Goal: Task Accomplishment & Management: Manage account settings

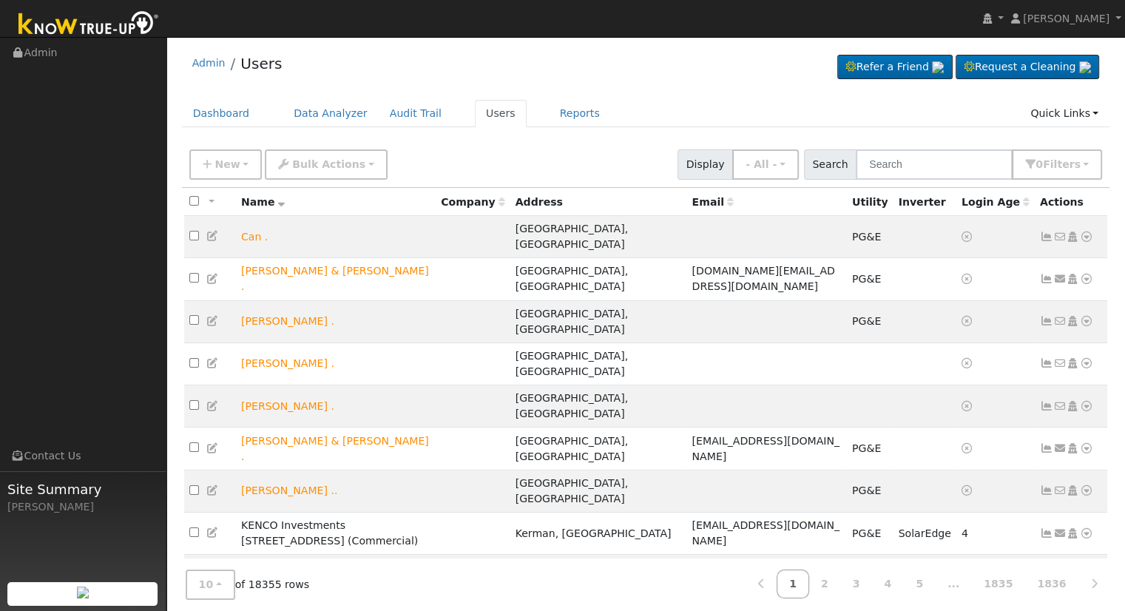
click at [929, 171] on input "text" at bounding box center [934, 164] width 157 height 30
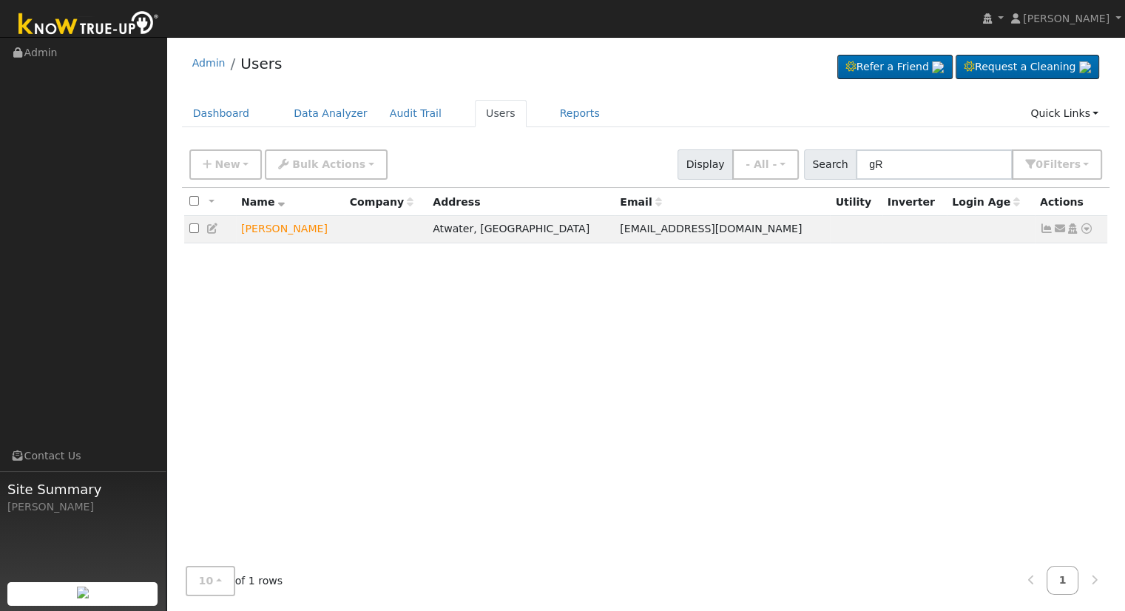
type input "g"
type input "greg mcc"
click at [1086, 228] on icon at bounding box center [1086, 228] width 13 height 10
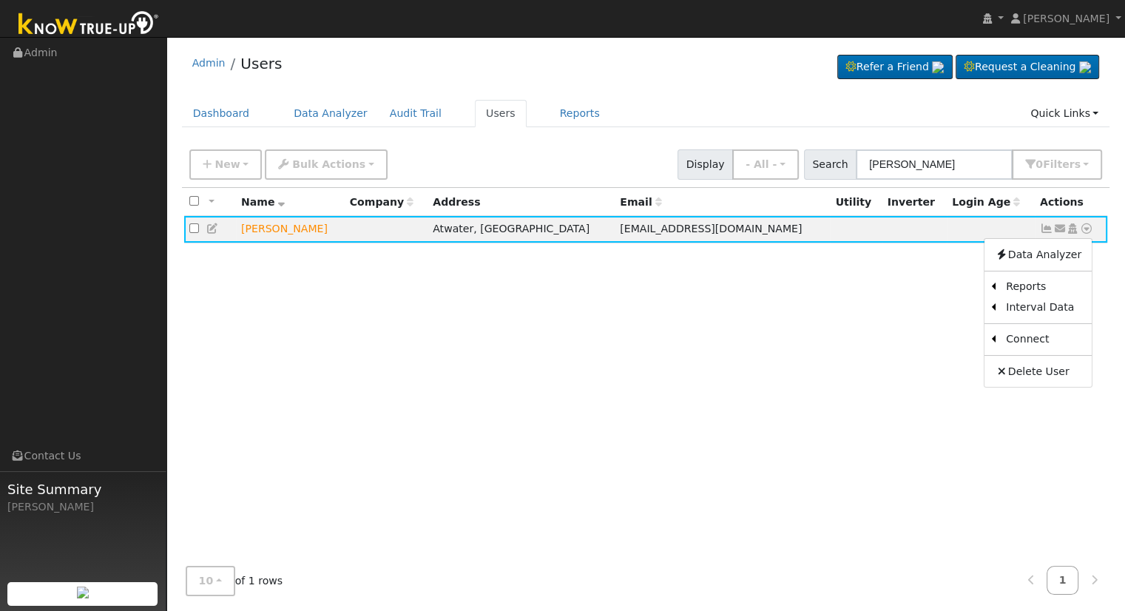
drag, startPoint x: 855, startPoint y: 276, endPoint x: 879, endPoint y: 285, distance: 25.3
click at [855, 276] on div "All None All on page None on page Name Company Address Email Utility Inverter L…" at bounding box center [646, 371] width 928 height 367
click at [1085, 227] on icon at bounding box center [1086, 228] width 13 height 10
drag, startPoint x: 920, startPoint y: 284, endPoint x: 962, endPoint y: 305, distance: 47.0
click at [0, 0] on link "Scenario" at bounding box center [0, 0] width 0 height 0
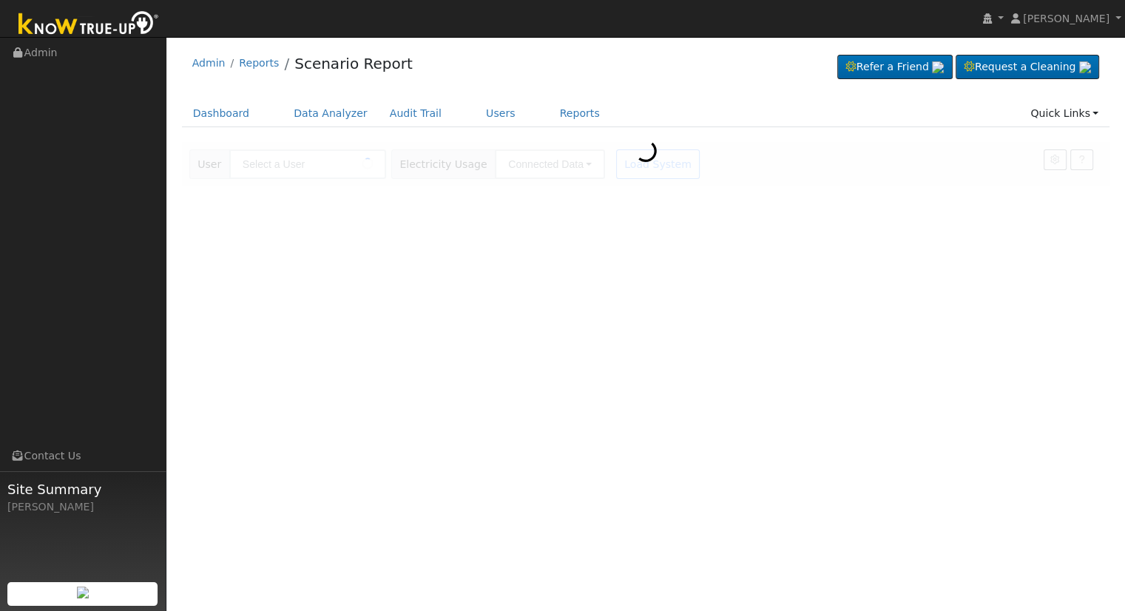
type input "[PERSON_NAME]"
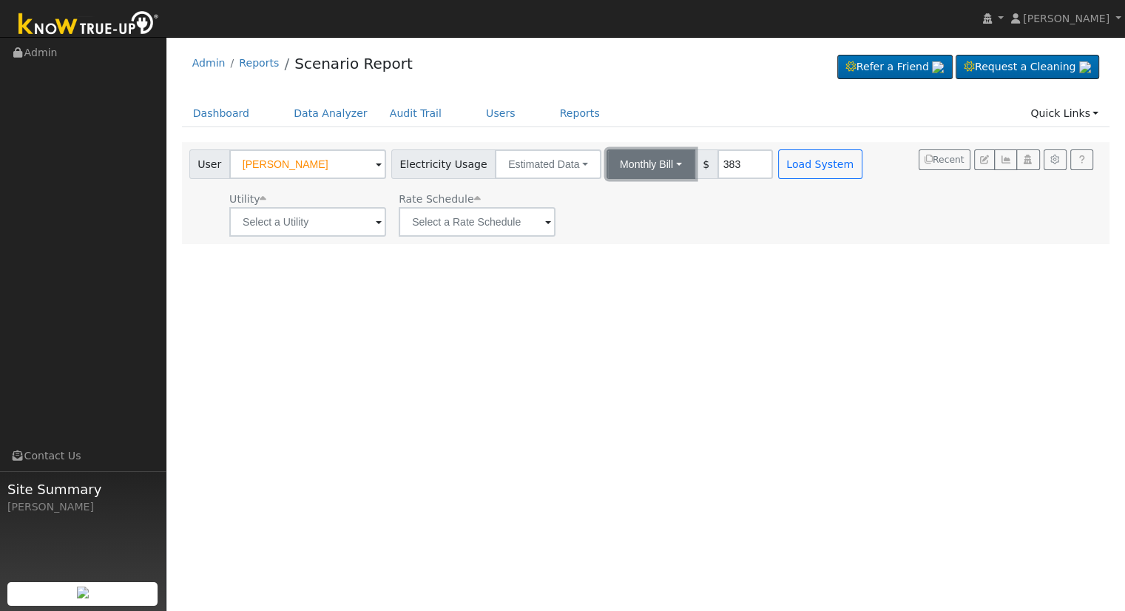
click at [635, 158] on button "Monthly Bill" at bounding box center [650, 164] width 89 height 30
click at [628, 196] on link "Annual Consumption" at bounding box center [630, 196] width 129 height 21
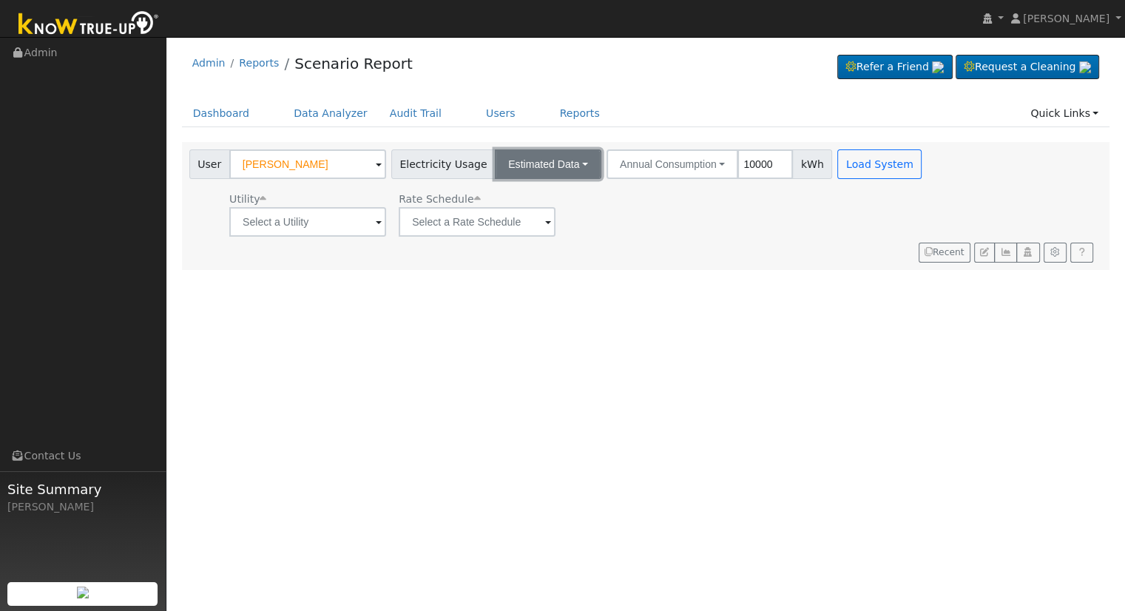
click at [559, 172] on button "Estimated Data" at bounding box center [548, 164] width 106 height 30
click at [544, 193] on link "Connected Data" at bounding box center [548, 196] width 105 height 21
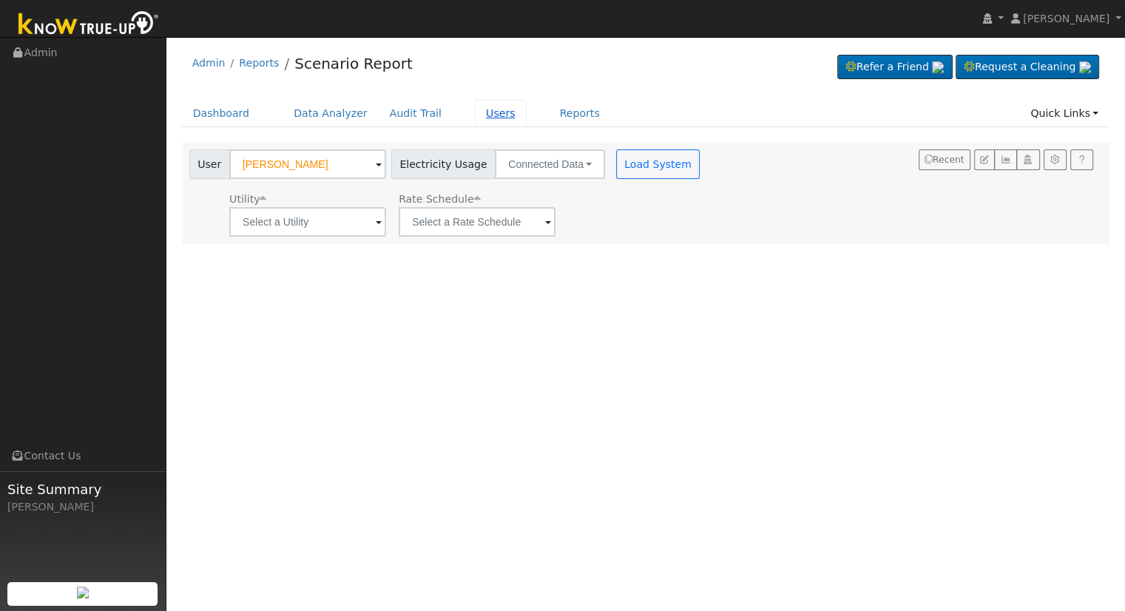
click at [476, 113] on link "Users" at bounding box center [501, 113] width 52 height 27
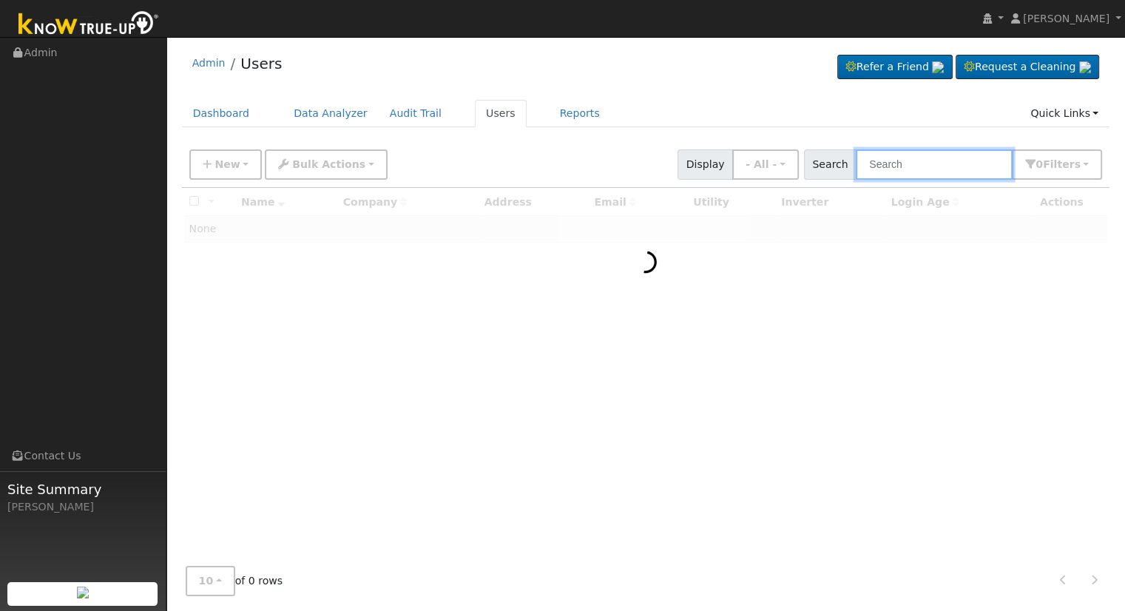
click at [921, 166] on input "text" at bounding box center [934, 164] width 157 height 30
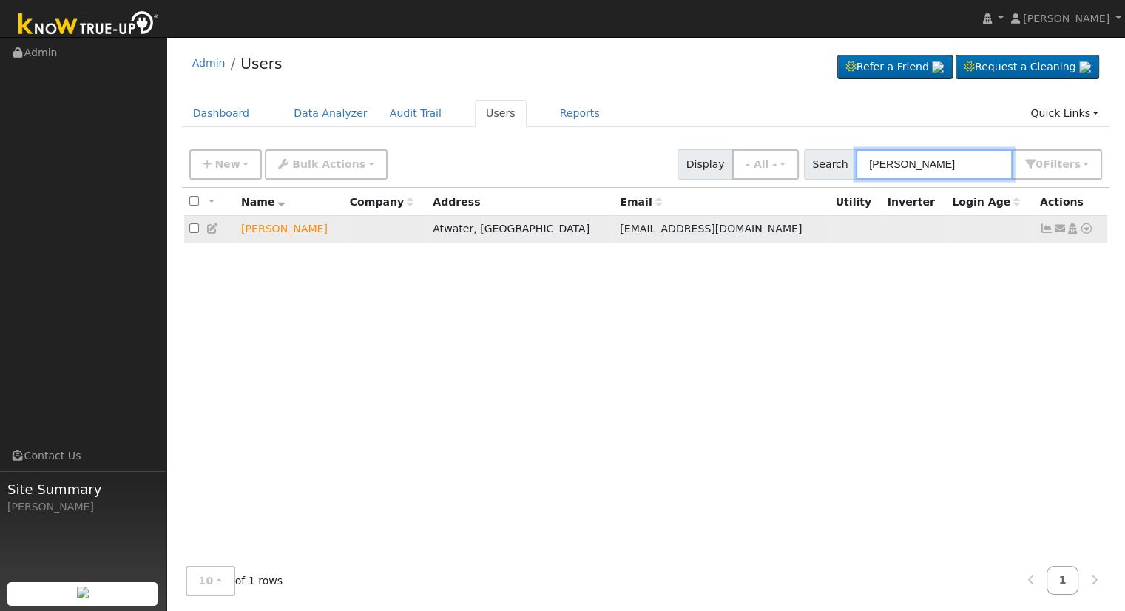
type input "greg mcc"
click at [1086, 229] on icon at bounding box center [1086, 228] width 13 height 10
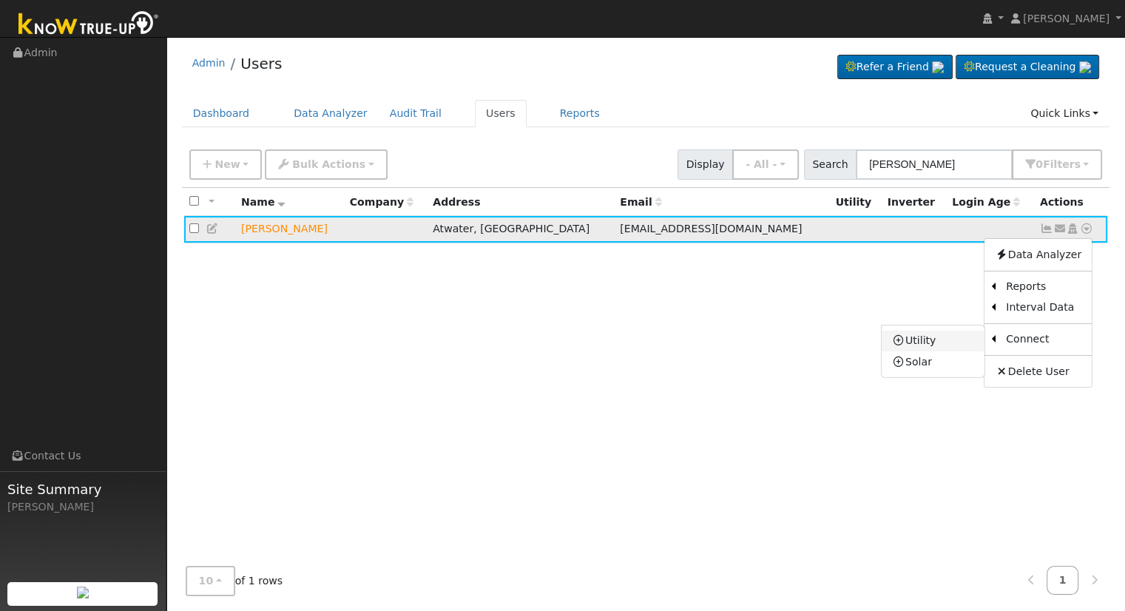
click at [953, 337] on link "Utility" at bounding box center [933, 341] width 103 height 21
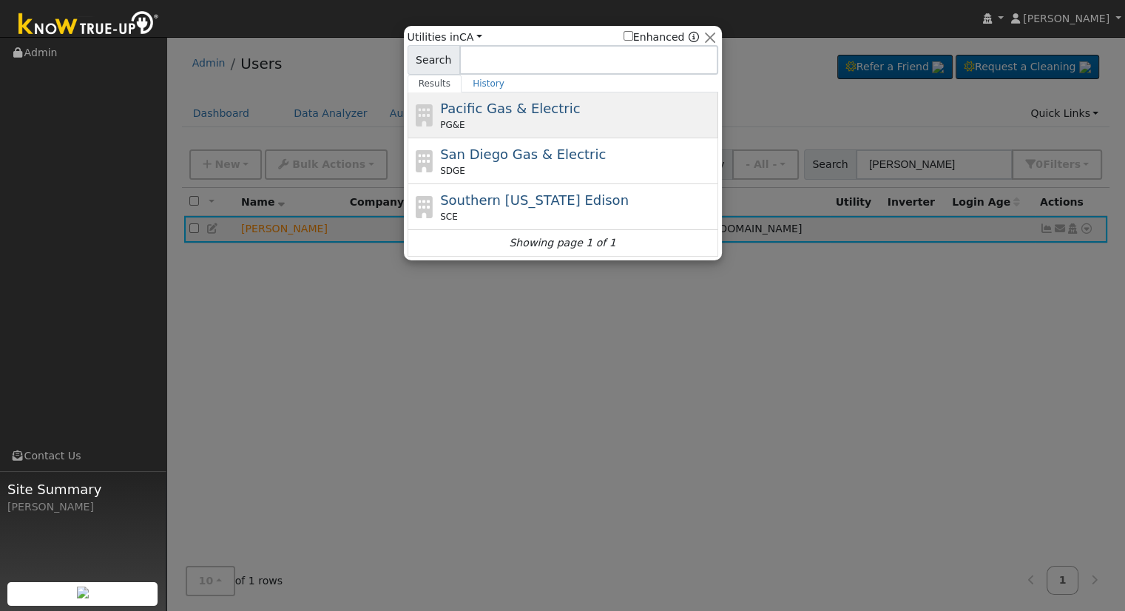
click at [501, 109] on span "Pacific Gas & Electric" at bounding box center [510, 109] width 140 height 16
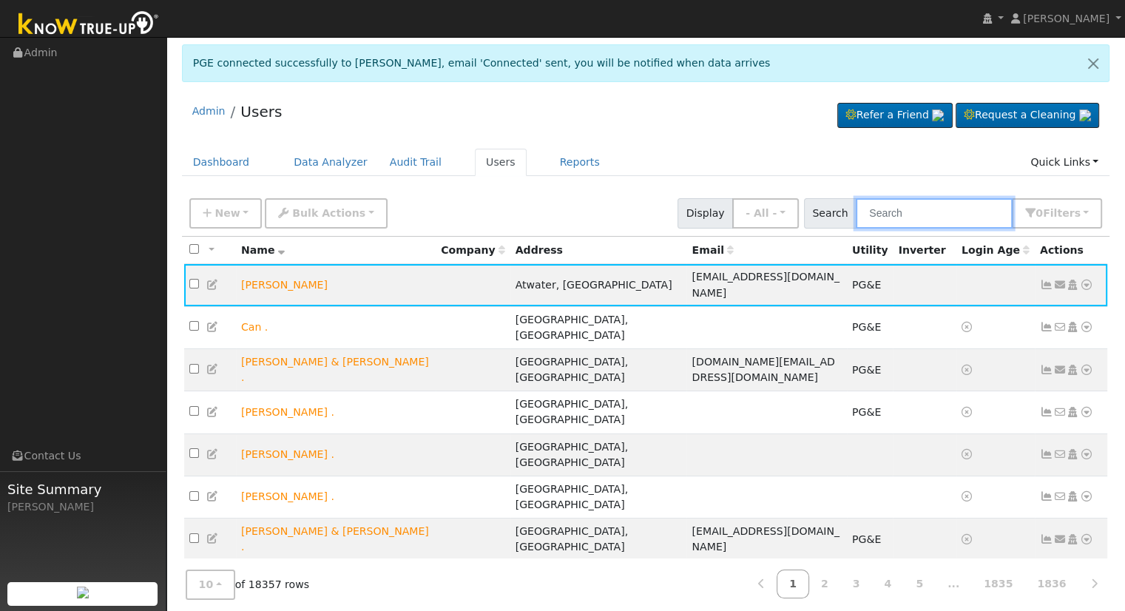
click at [905, 212] on input "text" at bounding box center [934, 213] width 157 height 30
click at [1086, 283] on link at bounding box center [1086, 285] width 13 height 16
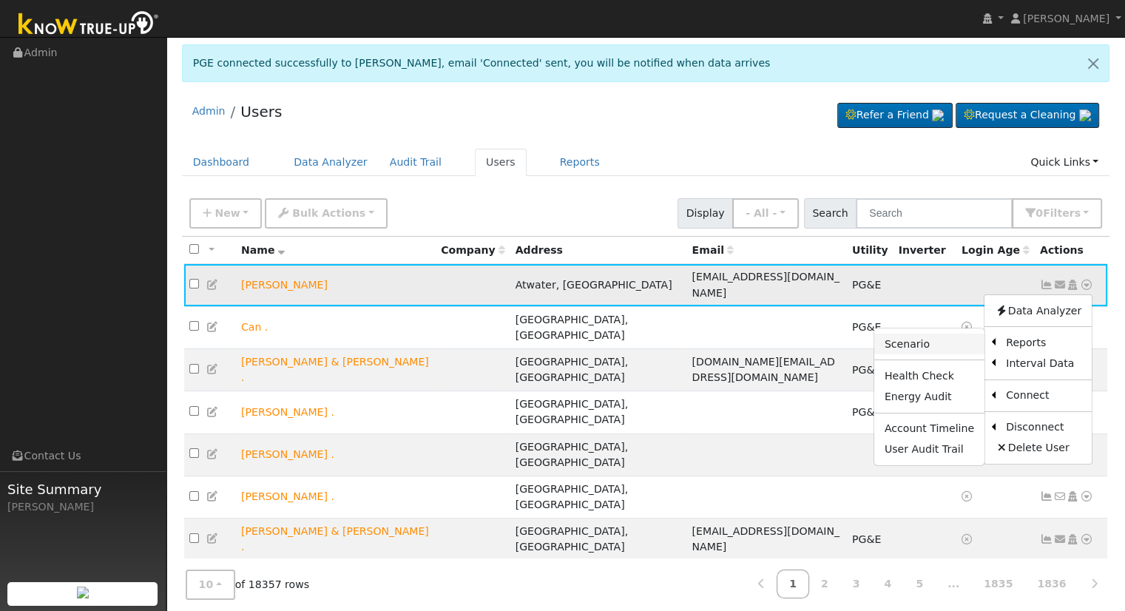
click at [954, 336] on link "Scenario" at bounding box center [929, 344] width 110 height 21
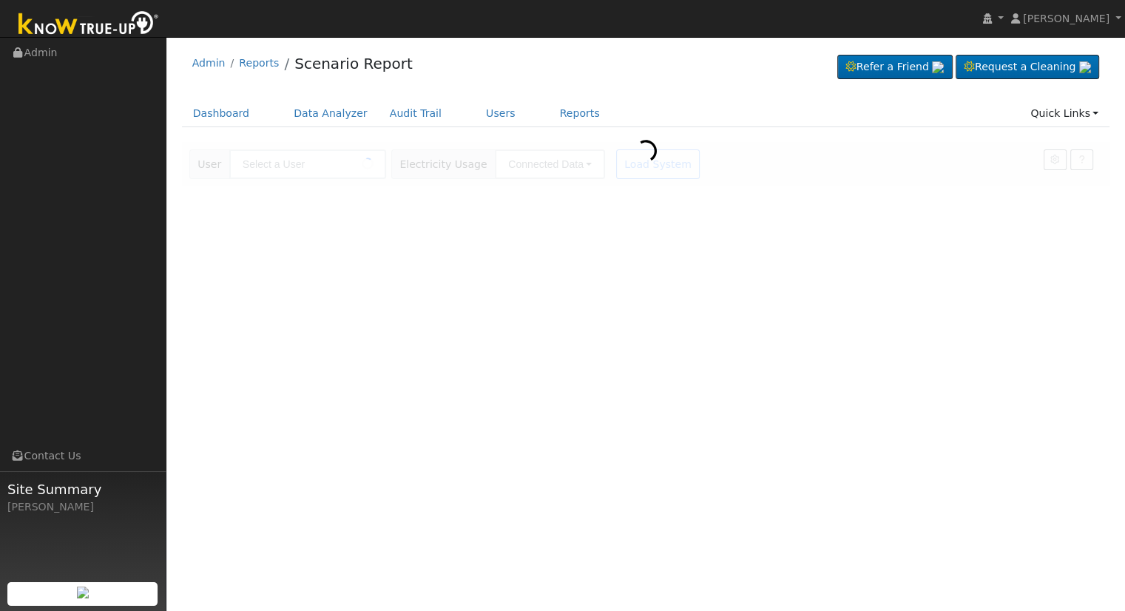
type input "[PERSON_NAME]"
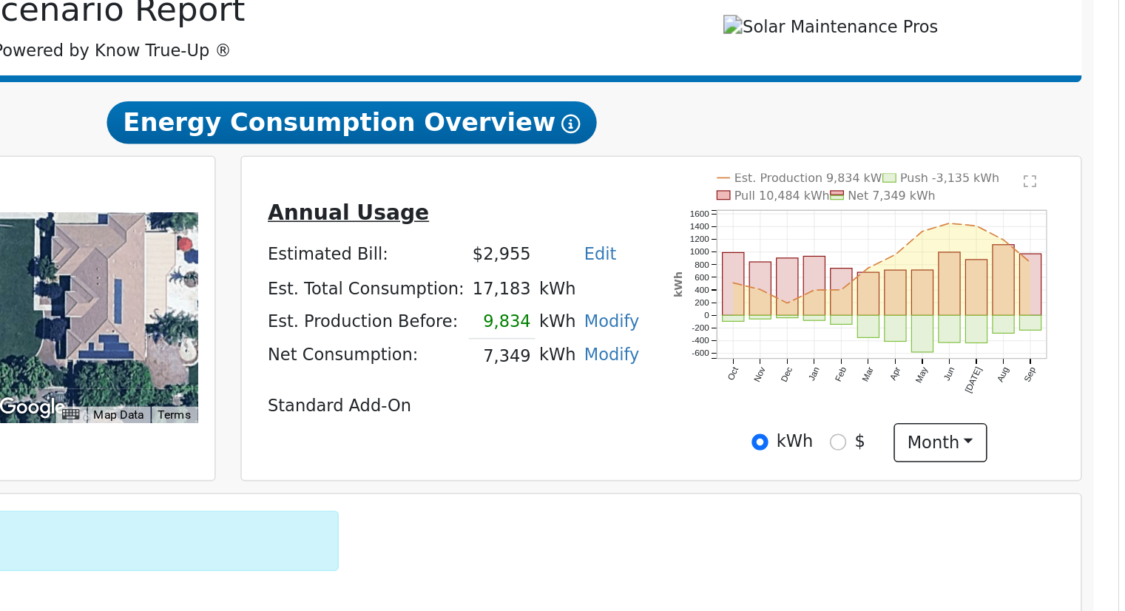
scroll to position [20, 0]
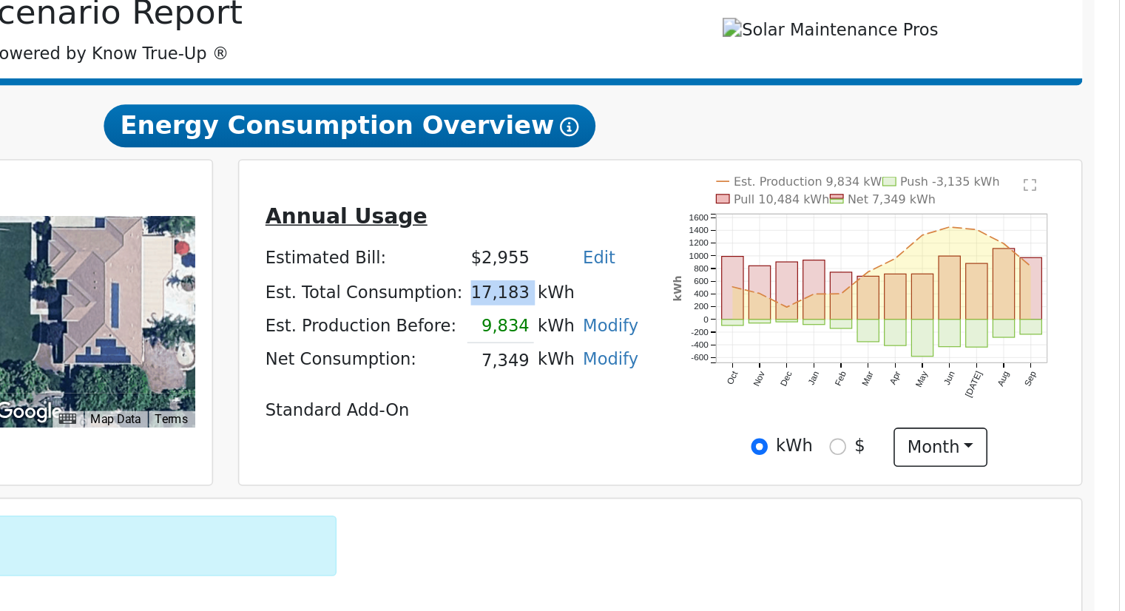
drag, startPoint x: 718, startPoint y: 404, endPoint x: 751, endPoint y: 404, distance: 32.5
click at [751, 404] on tr "Est. Total Consumption: 17,183 kWh" at bounding box center [708, 400] width 237 height 21
drag, startPoint x: 724, startPoint y: 425, endPoint x: 749, endPoint y: 425, distance: 25.1
click at [749, 425] on td "9,834" at bounding box center [739, 420] width 41 height 21
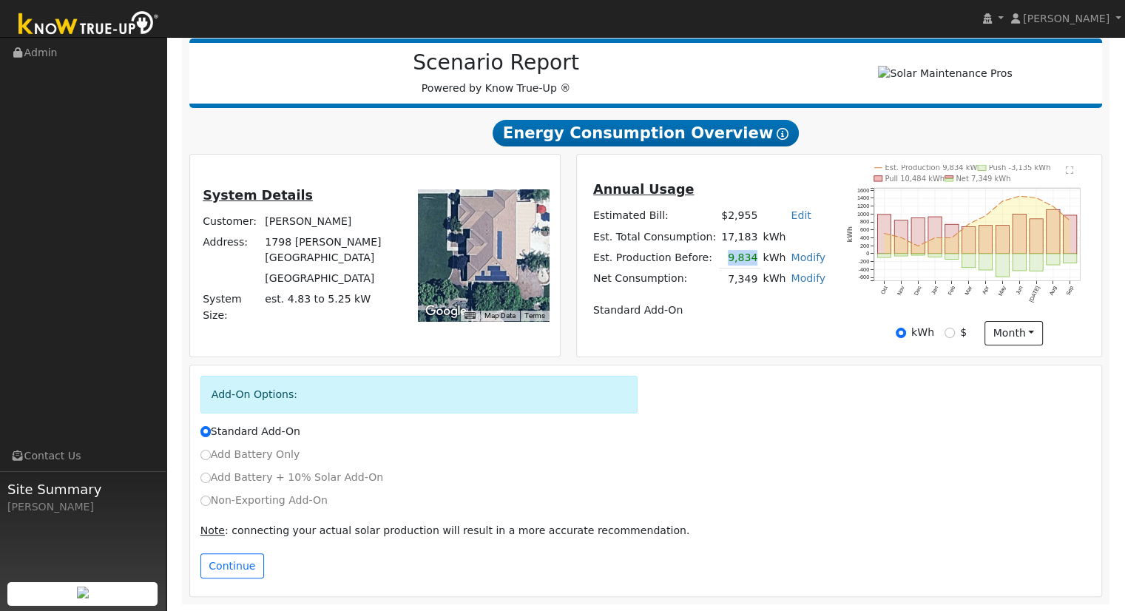
scroll to position [182, 0]
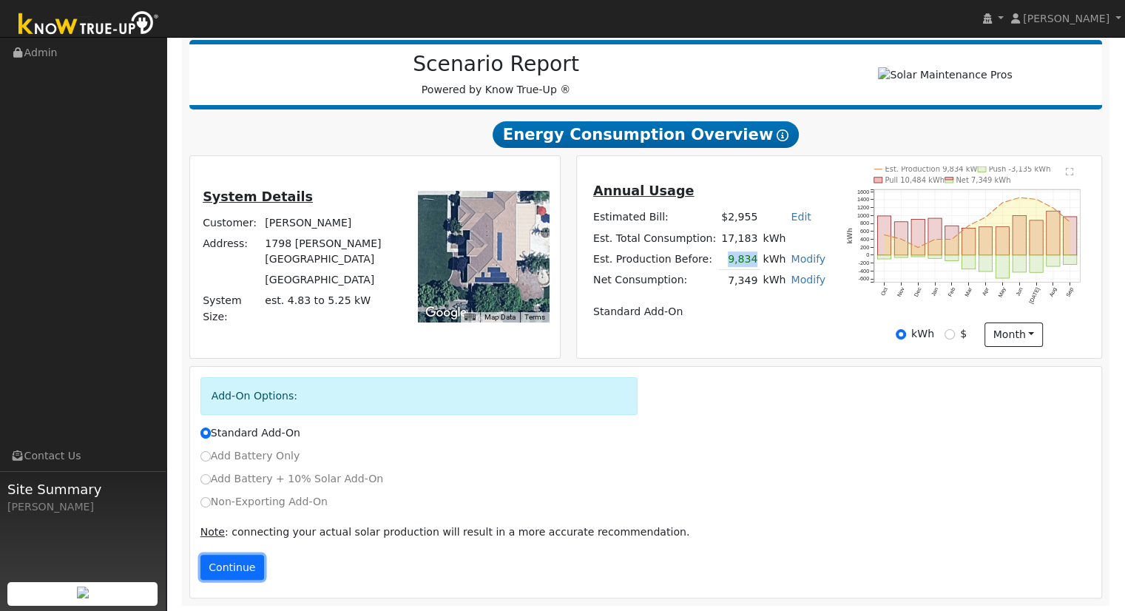
click at [251, 572] on button "Continue" at bounding box center [232, 567] width 64 height 25
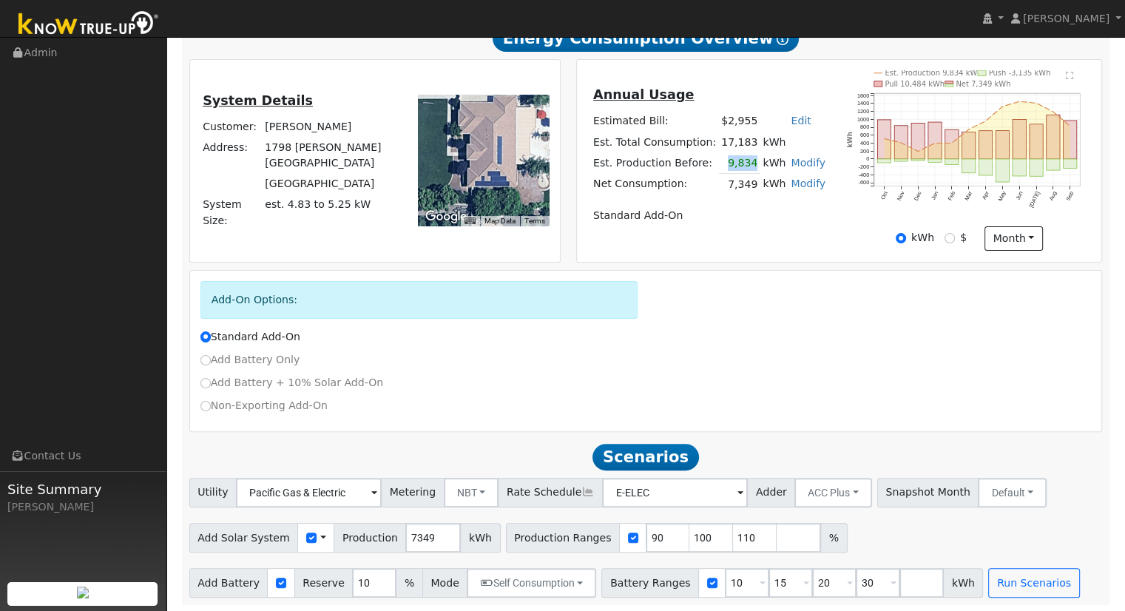
scroll to position [285, 0]
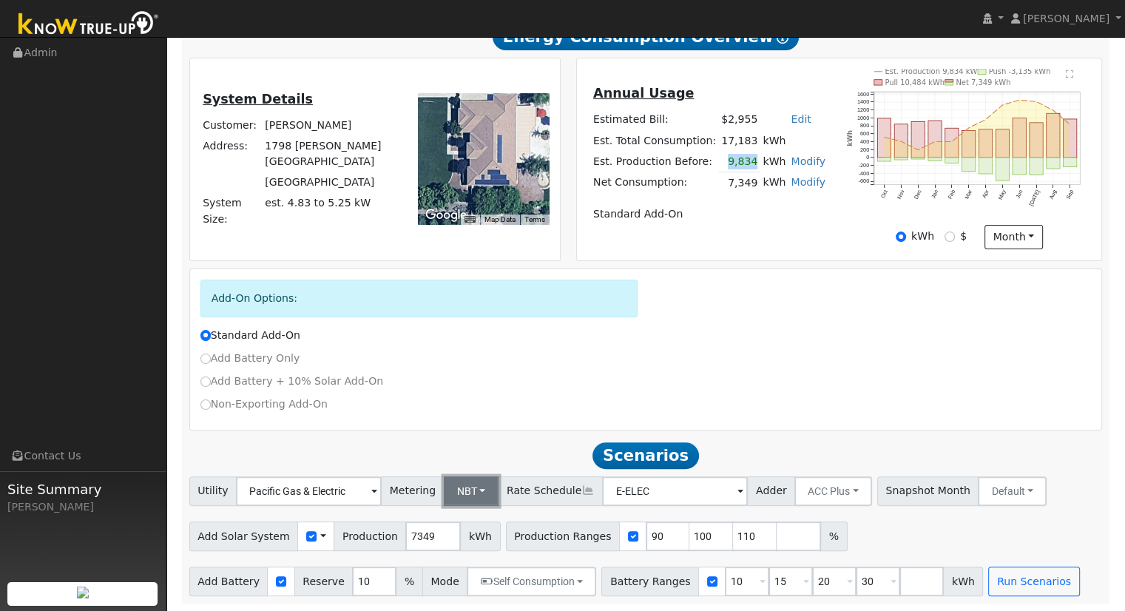
click at [473, 490] on button "NBT" at bounding box center [471, 491] width 55 height 30
click at [470, 518] on link "NEM" at bounding box center [483, 523] width 103 height 21
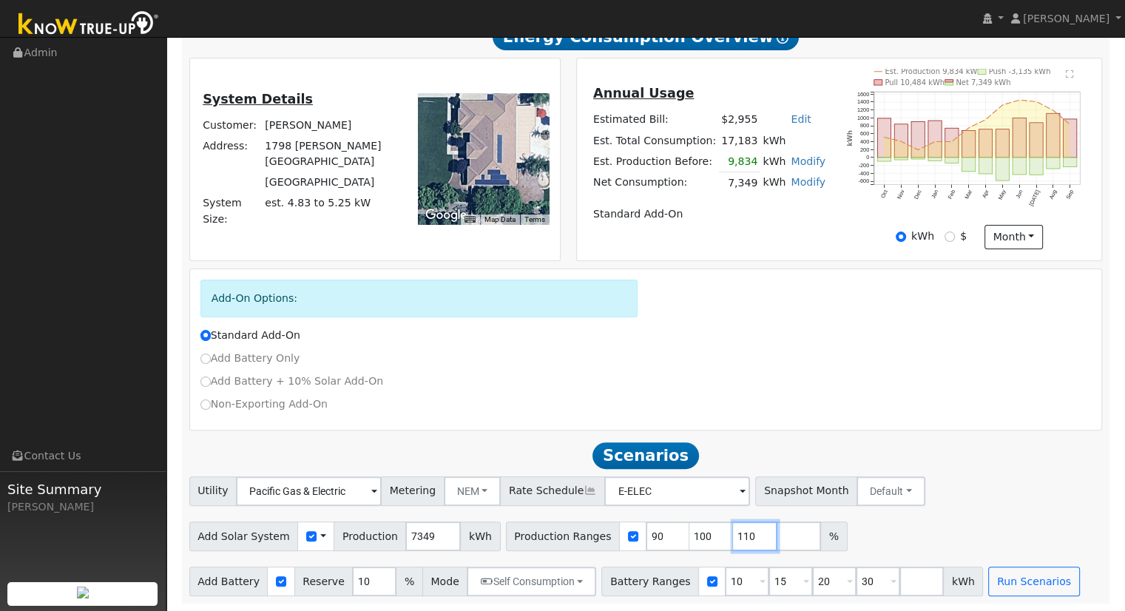
click at [733, 529] on input "110" at bounding box center [755, 536] width 44 height 30
type input "1"
type input "0"
type input "106.558715"
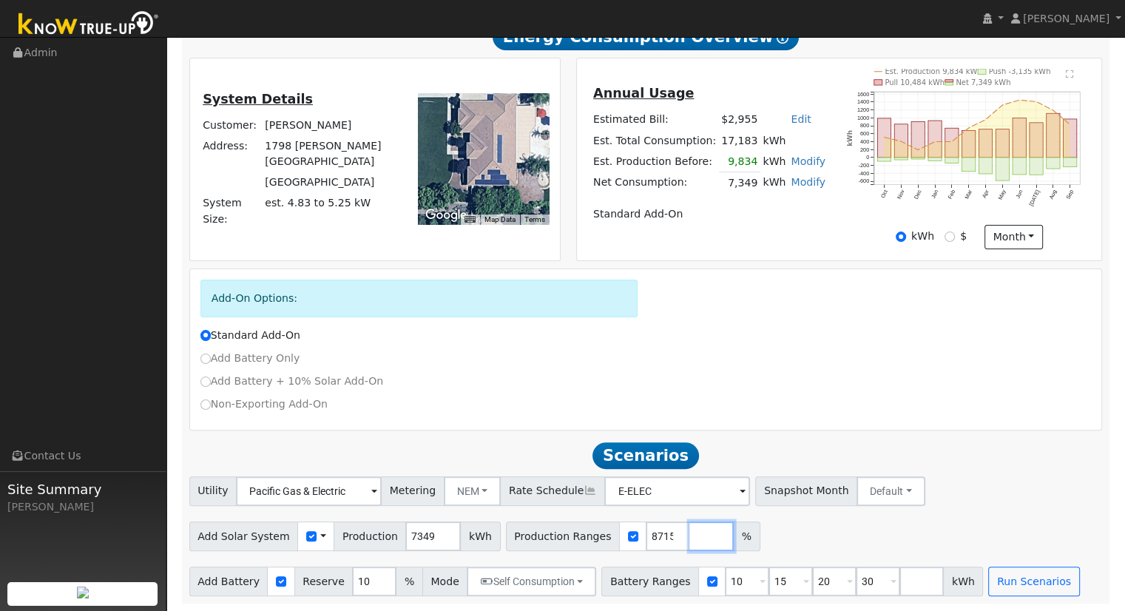
scroll to position [0, 0]
click at [856, 584] on input "30" at bounding box center [878, 581] width 44 height 30
type input "3"
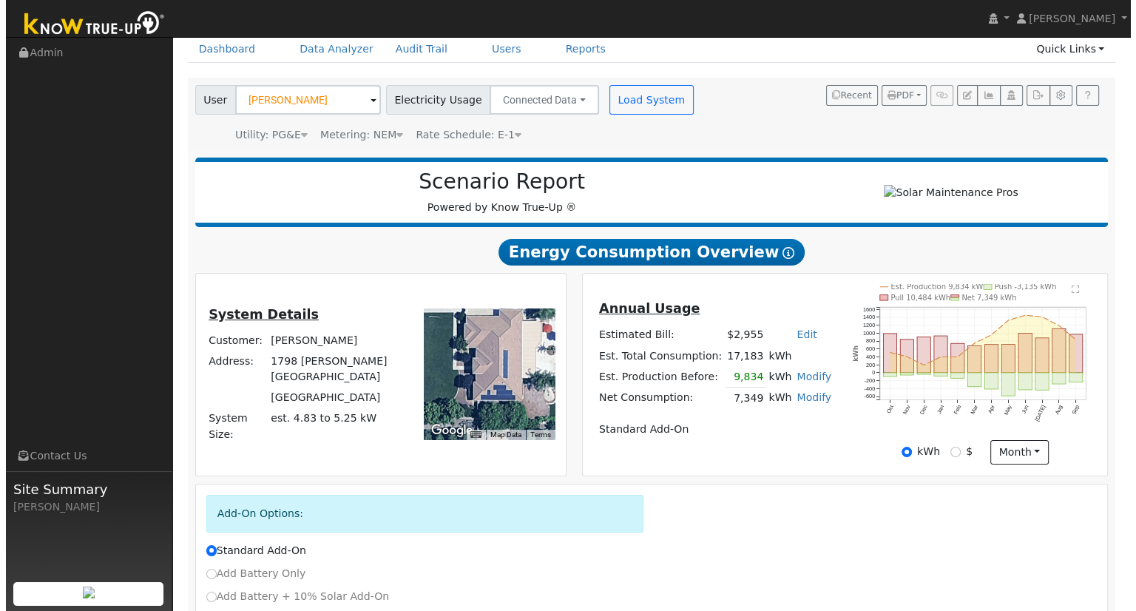
scroll to position [64, 0]
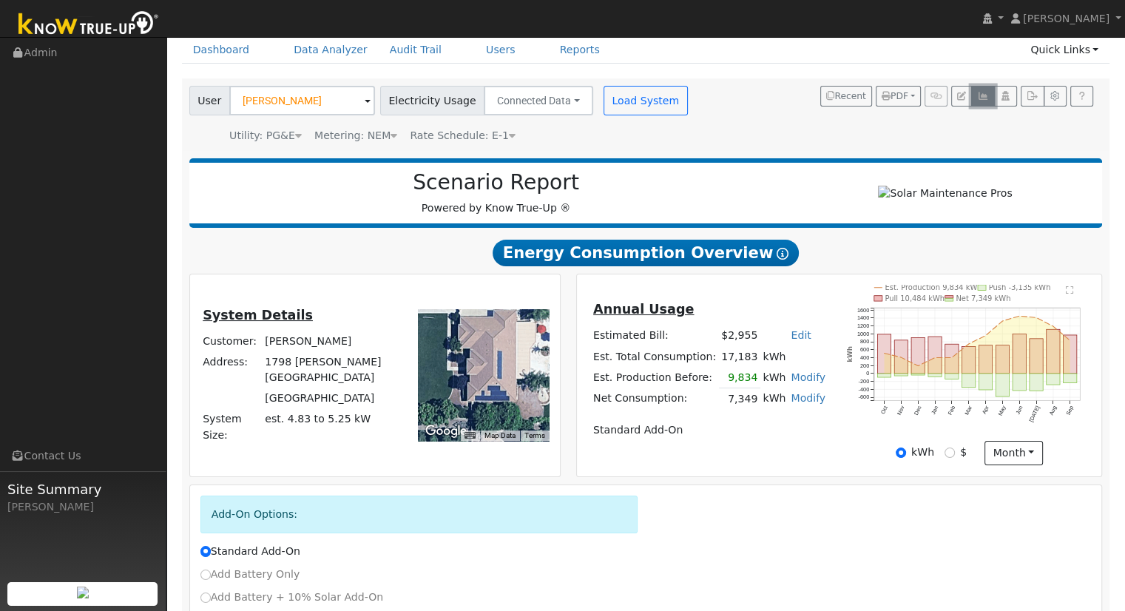
click at [984, 94] on icon "button" at bounding box center [982, 96] width 11 height 9
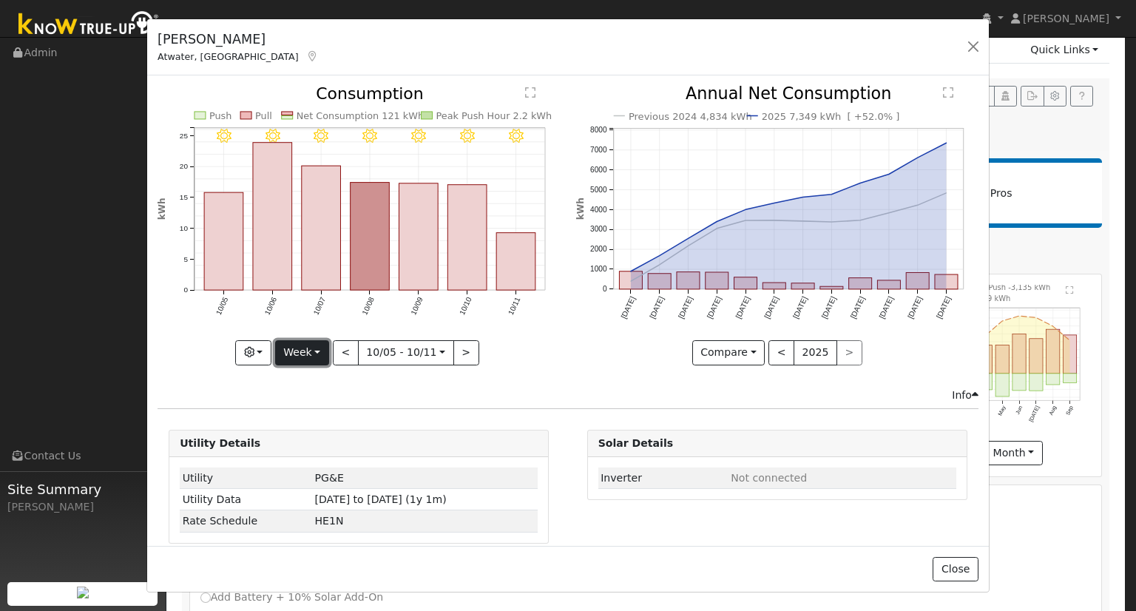
click at [311, 340] on button "Week" at bounding box center [302, 352] width 54 height 25
click at [310, 441] on link "Year" at bounding box center [327, 444] width 103 height 21
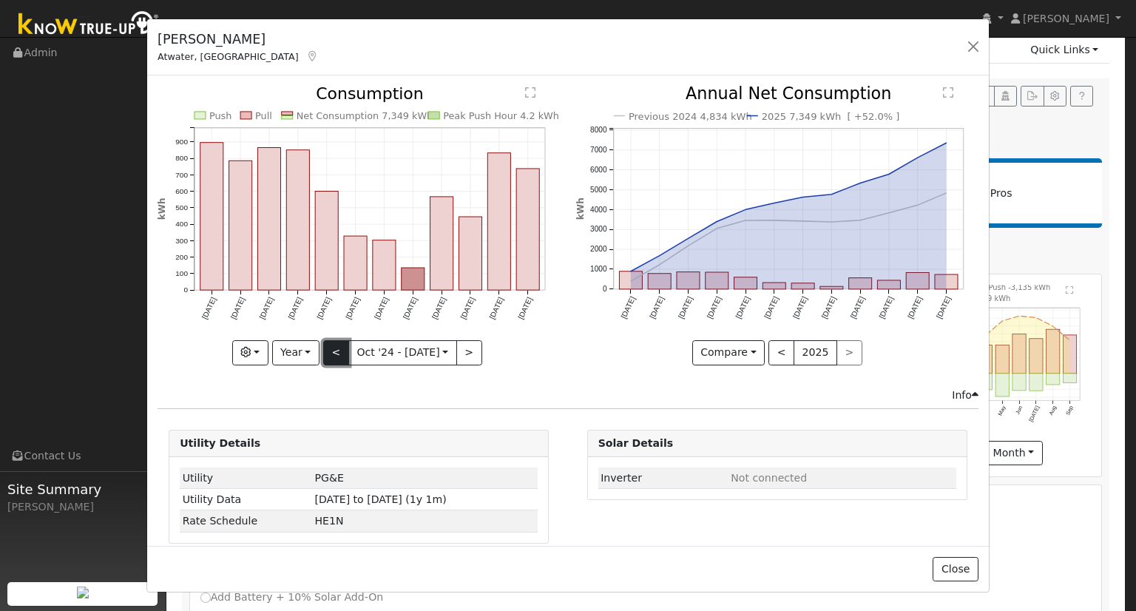
click at [336, 348] on button "<" at bounding box center [336, 352] width 26 height 25
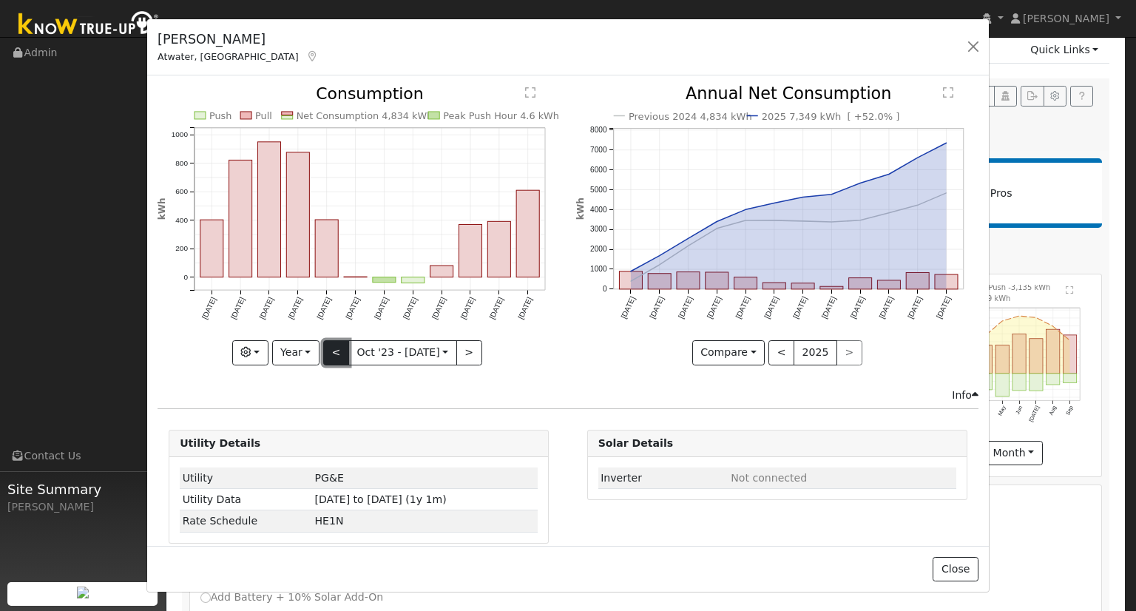
click at [336, 348] on button "<" at bounding box center [336, 352] width 26 height 25
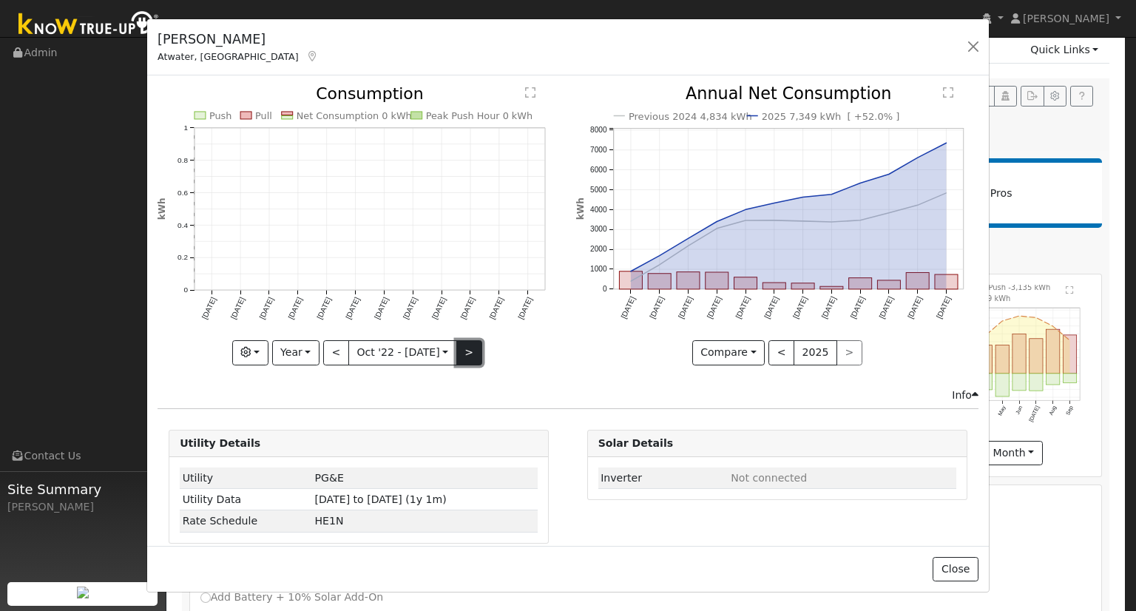
click at [459, 348] on button ">" at bounding box center [469, 352] width 26 height 25
type input "[DATE]"
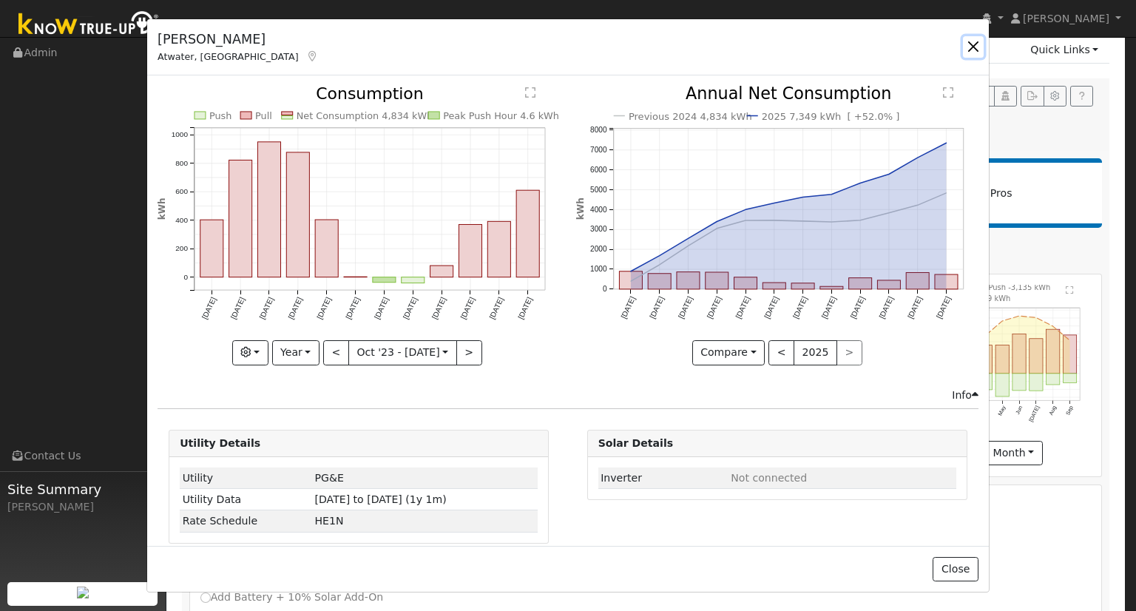
click at [972, 40] on button "button" at bounding box center [973, 46] width 21 height 21
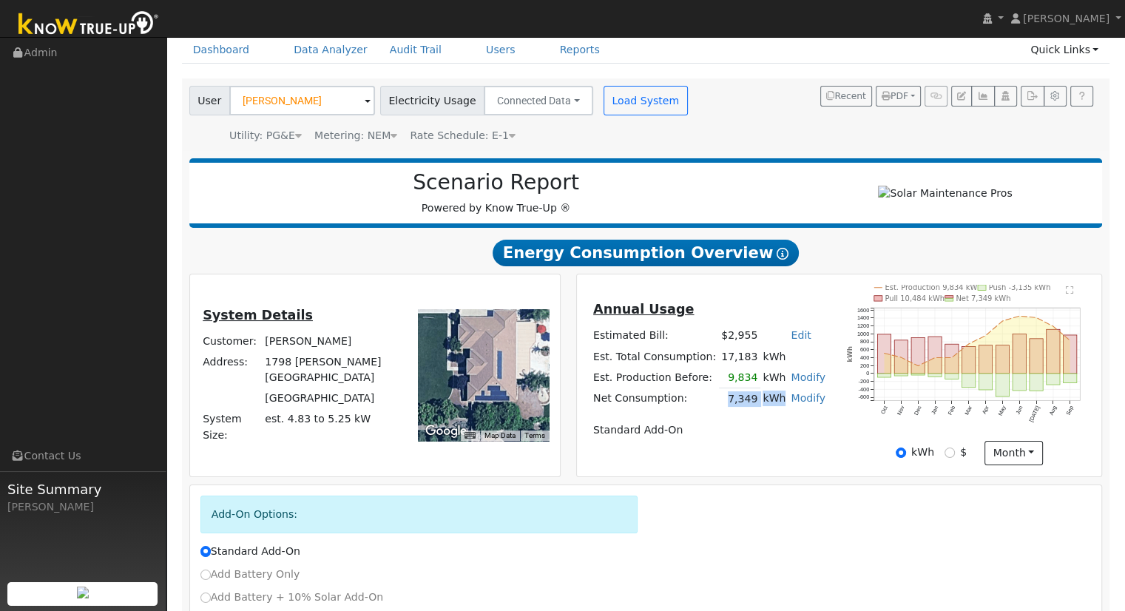
drag, startPoint x: 723, startPoint y: 403, endPoint x: 778, endPoint y: 409, distance: 55.0
click at [778, 409] on tr "Net Consumption: 7,349 kWh Modify Add Consumption Remove Existing Solar System …" at bounding box center [708, 398] width 237 height 21
click at [737, 410] on td "7,349" at bounding box center [739, 398] width 41 height 21
drag, startPoint x: 725, startPoint y: 404, endPoint x: 751, endPoint y: 405, distance: 25.9
click at [751, 405] on tr "Net Consumption: 7,349 kWh Modify Add Consumption Remove Existing Solar System …" at bounding box center [708, 398] width 237 height 21
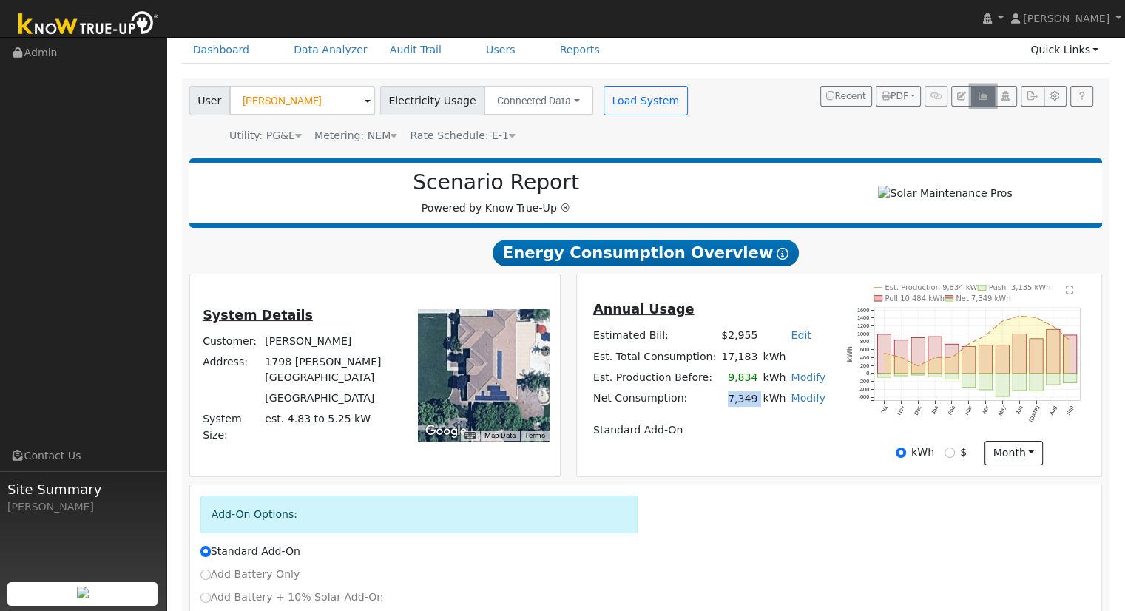
click at [980, 93] on icon "button" at bounding box center [982, 96] width 11 height 9
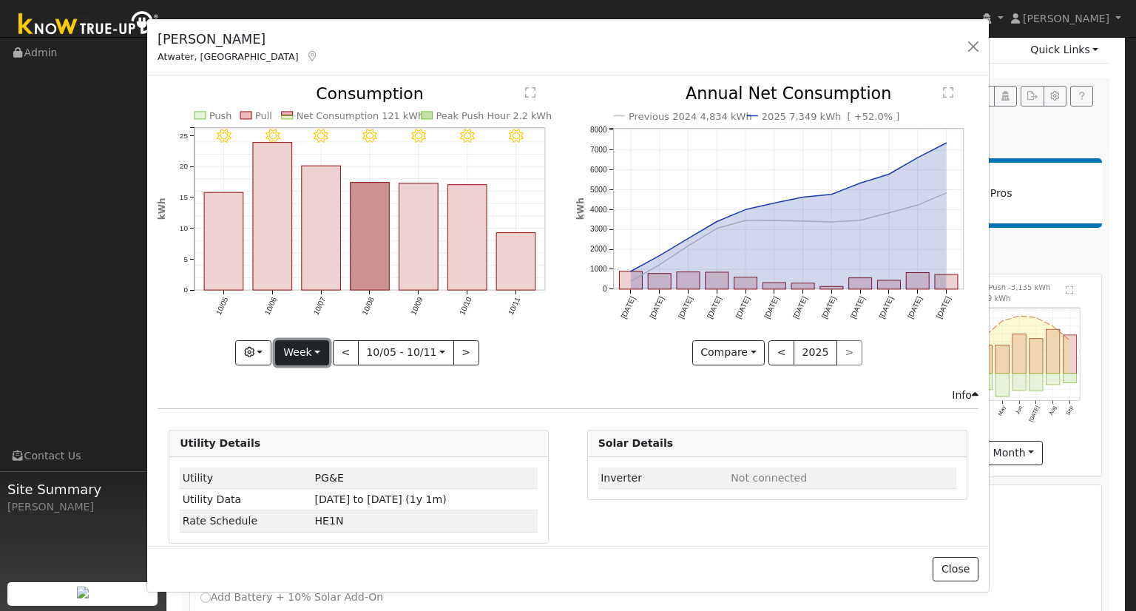
click at [310, 347] on button "Week" at bounding box center [302, 352] width 54 height 25
click at [321, 439] on link "Year" at bounding box center [327, 444] width 103 height 21
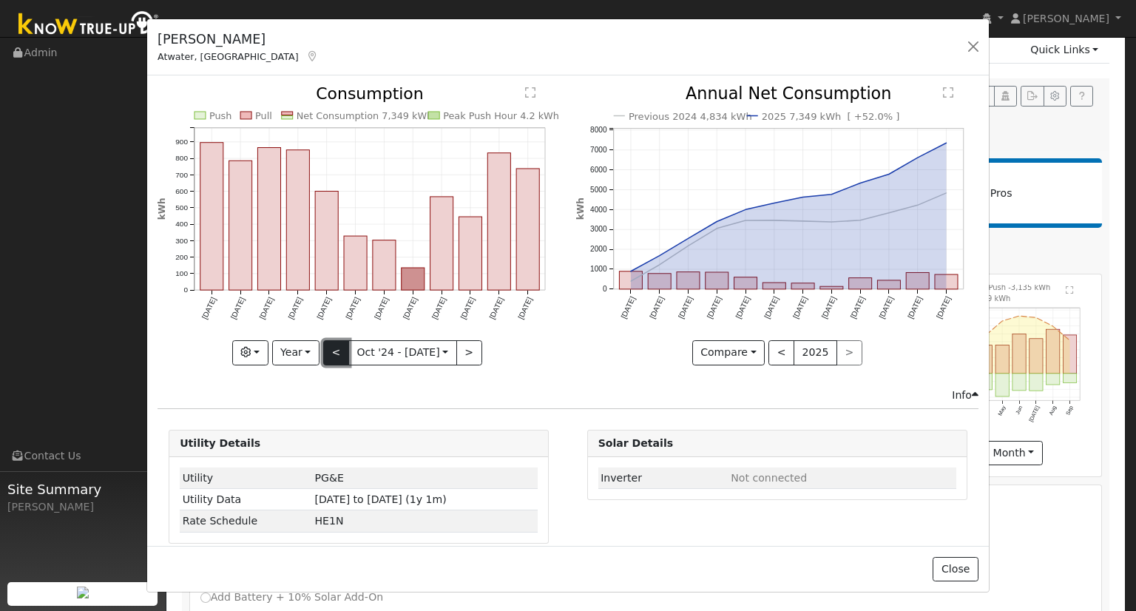
click at [338, 345] on button "<" at bounding box center [336, 352] width 26 height 25
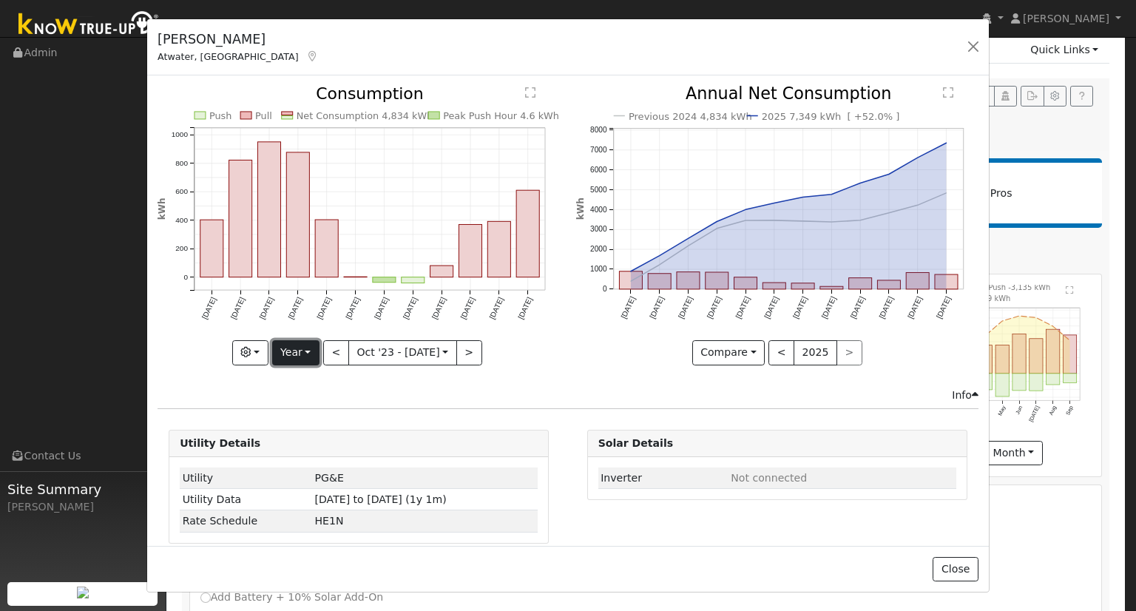
click at [300, 347] on button "Year" at bounding box center [295, 352] width 47 height 25
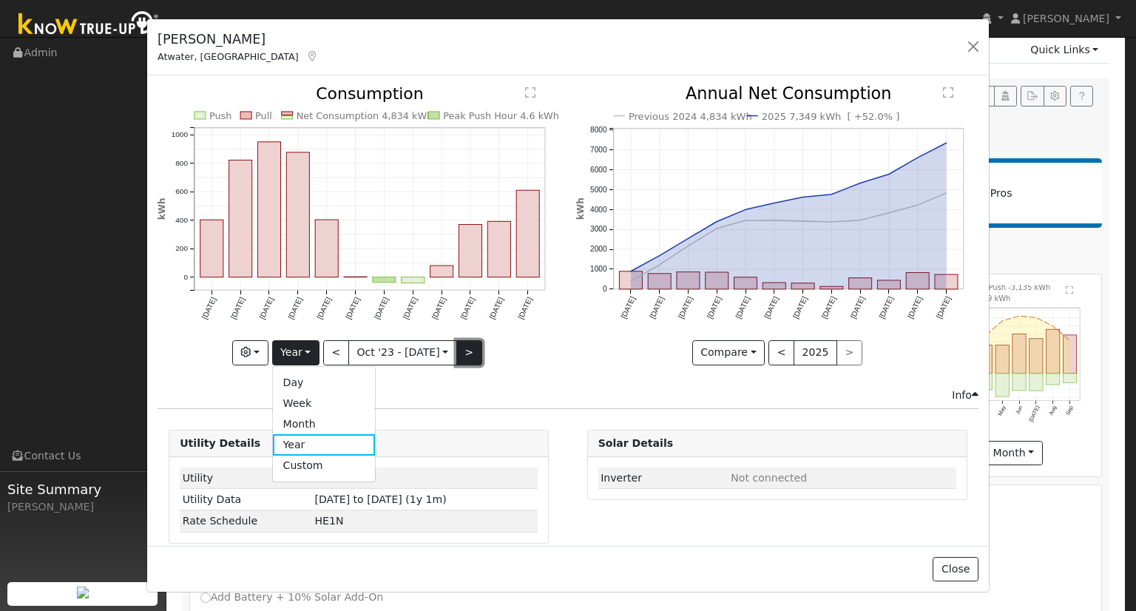
click at [464, 345] on button ">" at bounding box center [469, 352] width 26 height 25
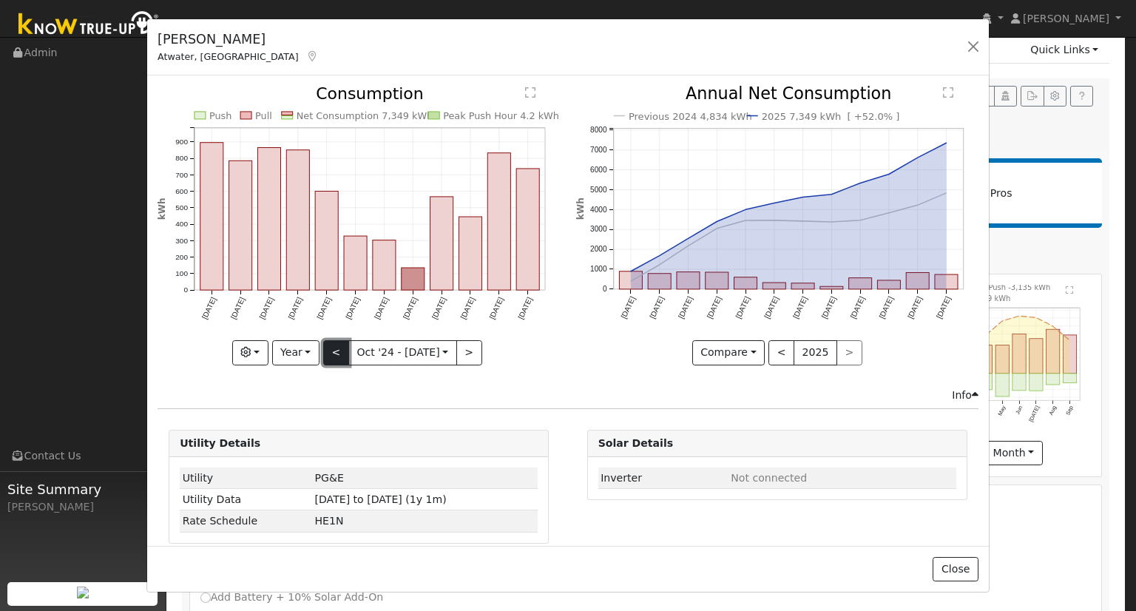
click at [336, 350] on button "<" at bounding box center [336, 352] width 26 height 25
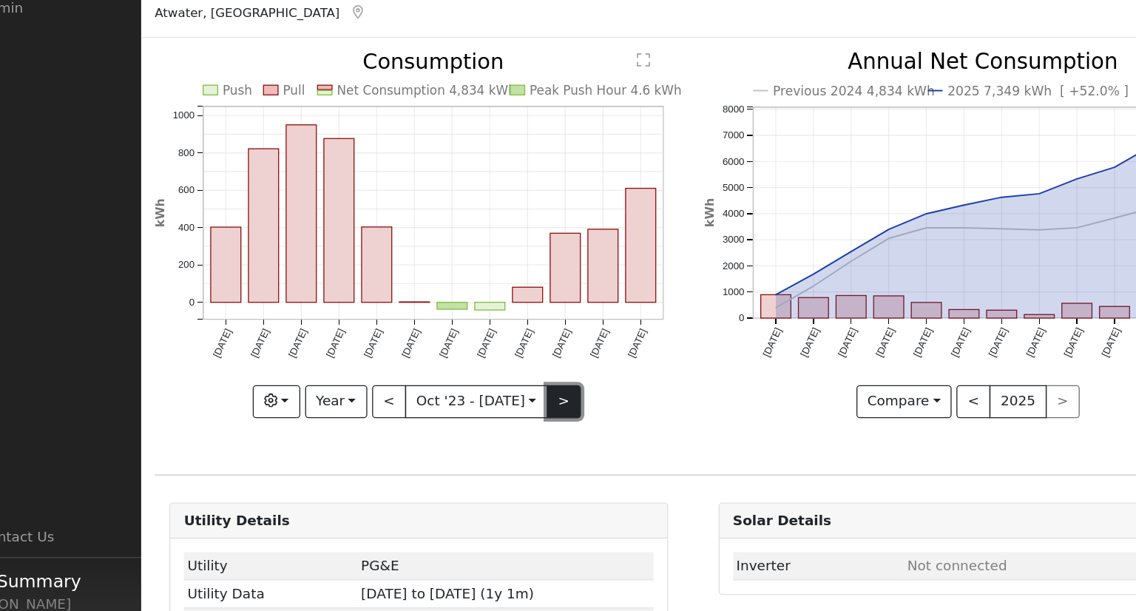
click at [463, 349] on button ">" at bounding box center [469, 352] width 26 height 25
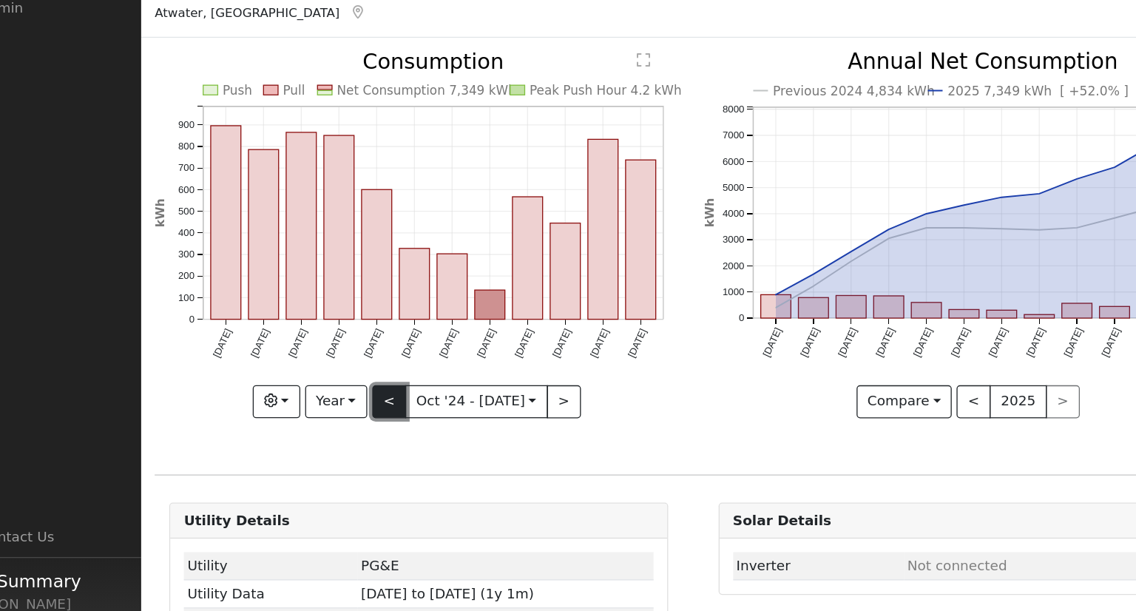
click at [325, 348] on button "<" at bounding box center [336, 352] width 26 height 25
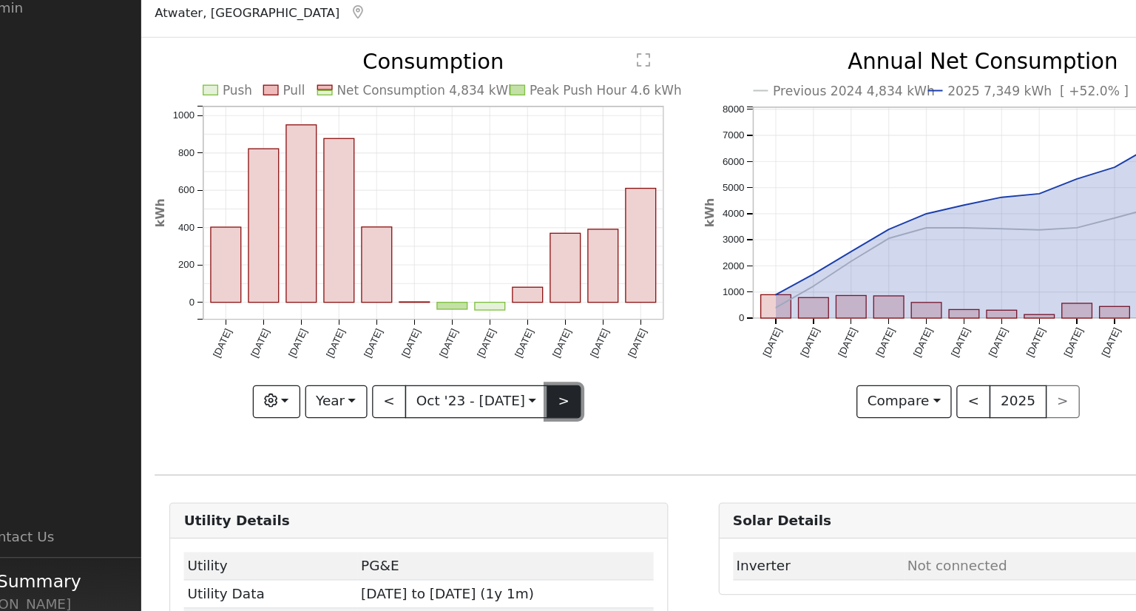
click at [460, 350] on button ">" at bounding box center [469, 352] width 26 height 25
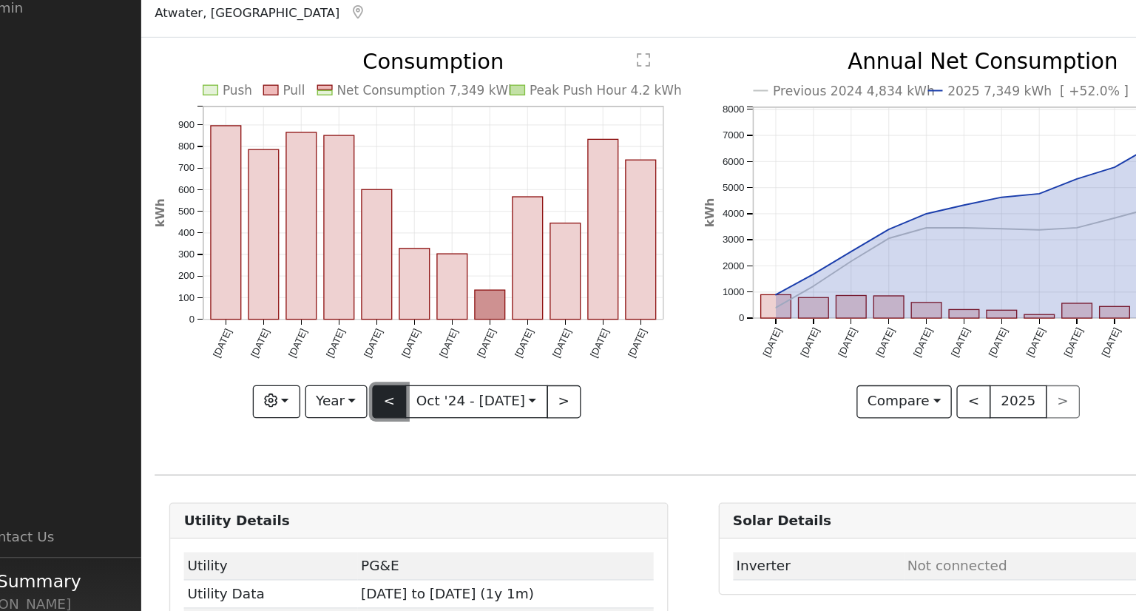
click at [338, 346] on button "<" at bounding box center [336, 352] width 26 height 25
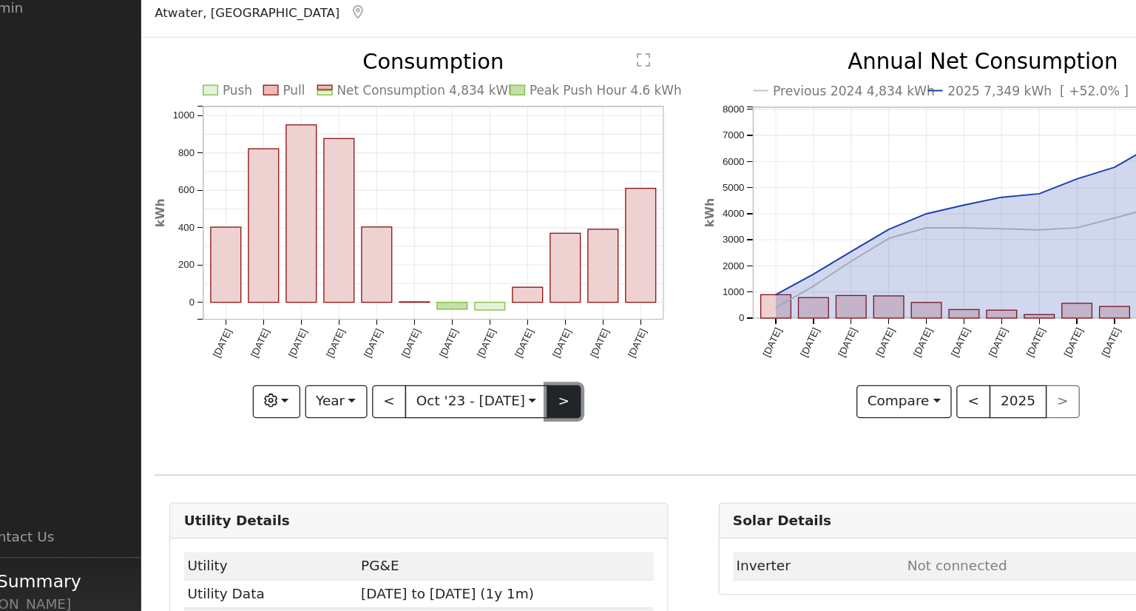
click at [460, 344] on button ">" at bounding box center [469, 352] width 26 height 25
type input "[DATE]"
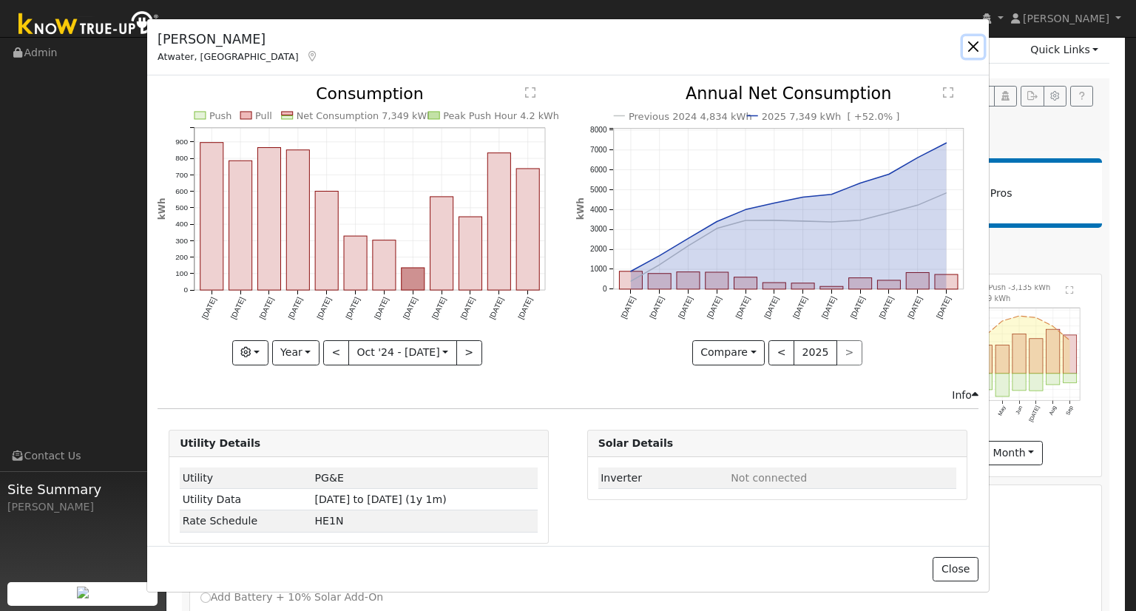
click at [975, 48] on button "button" at bounding box center [973, 46] width 21 height 21
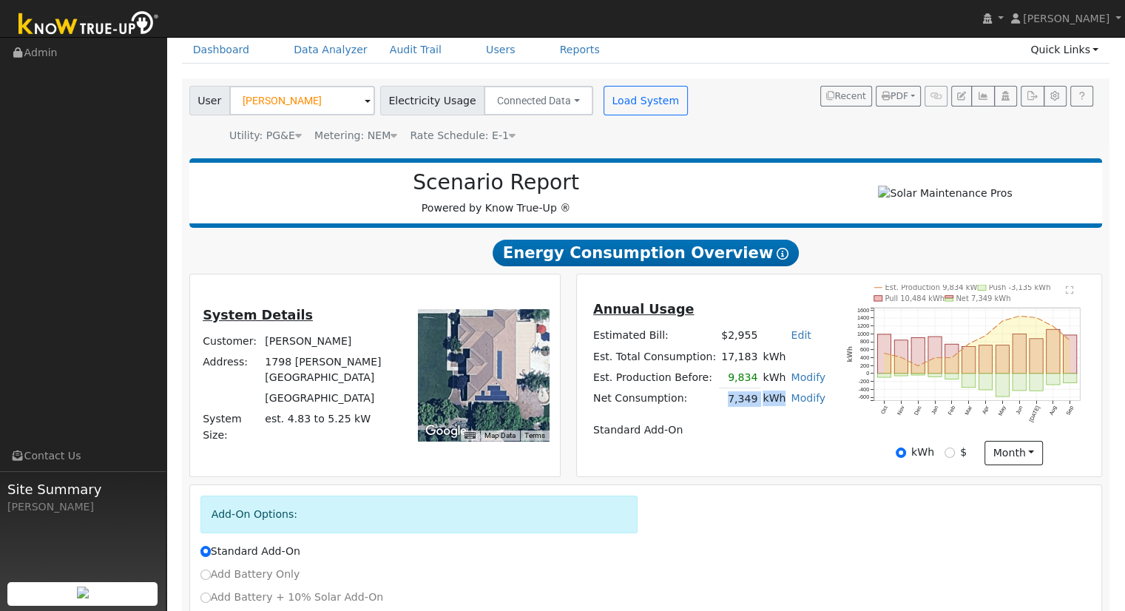
drag, startPoint x: 724, startPoint y: 407, endPoint x: 762, endPoint y: 424, distance: 42.0
click at [775, 408] on tr "Net Consumption: 7,349 kWh Modify Add Consumption Remove Existing Solar System …" at bounding box center [708, 398] width 237 height 21
click at [751, 417] on table "Annual Usage Estimated Bill: $2,955 Edit Estimated Bill $ Annual Est. Total Con…" at bounding box center [708, 370] width 237 height 141
drag, startPoint x: 723, startPoint y: 404, endPoint x: 774, endPoint y: 407, distance: 51.9
click at [774, 407] on tr "Net Consumption: 7,349 kWh Modify Add Consumption Remove Existing Solar System …" at bounding box center [708, 398] width 237 height 21
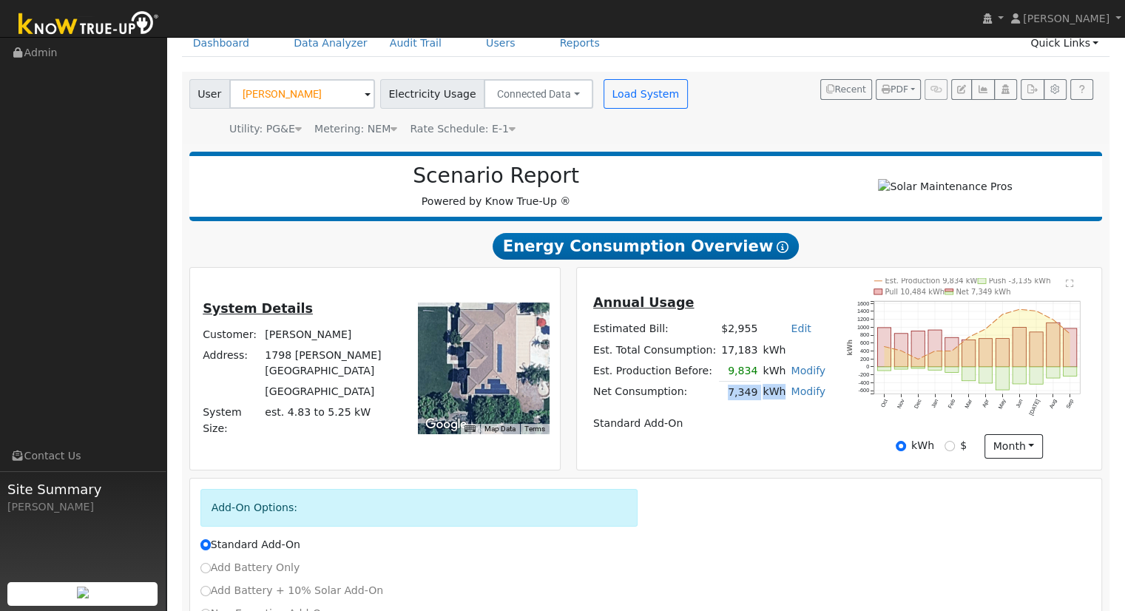
scroll to position [63, 0]
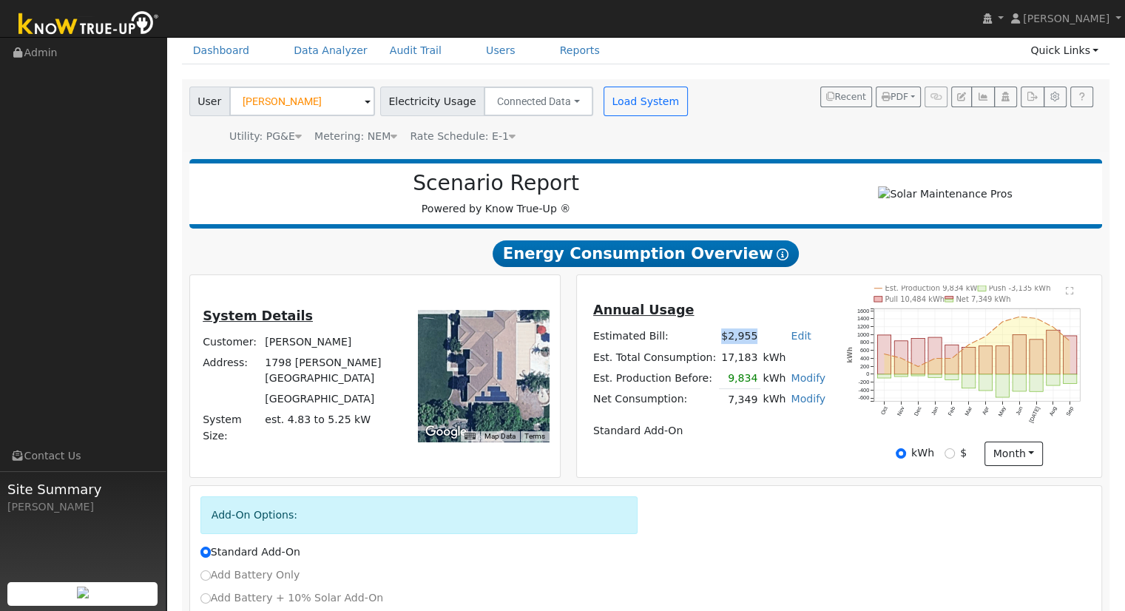
drag, startPoint x: 719, startPoint y: 339, endPoint x: 751, endPoint y: 343, distance: 32.7
click at [751, 343] on tr "Estimated Bill: $2,955 Edit Estimated Bill $ Annual" at bounding box center [708, 336] width 237 height 21
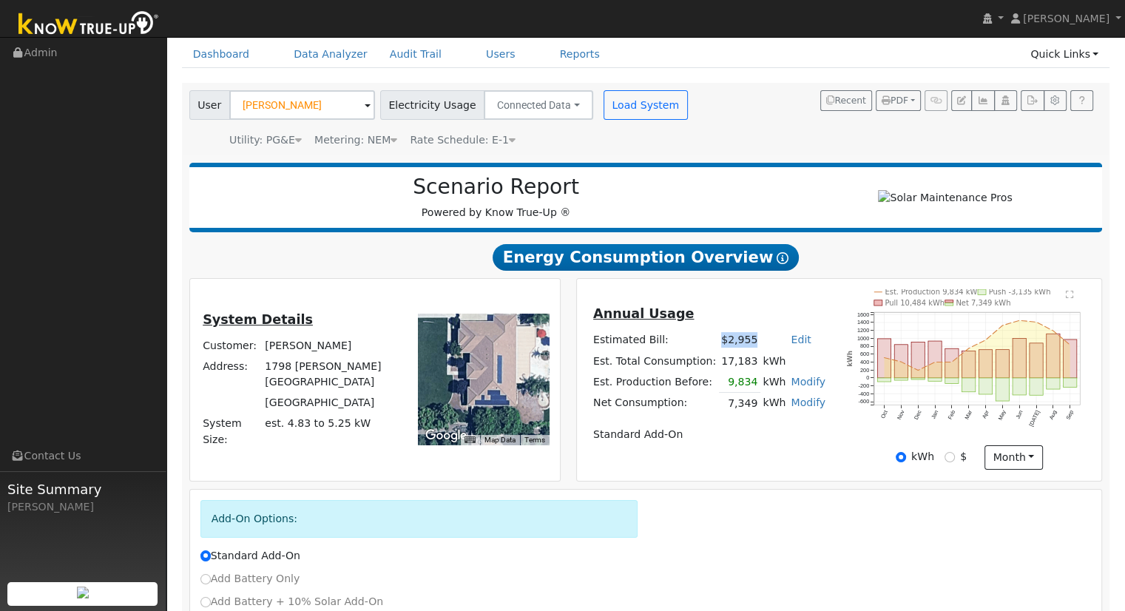
scroll to position [0, 0]
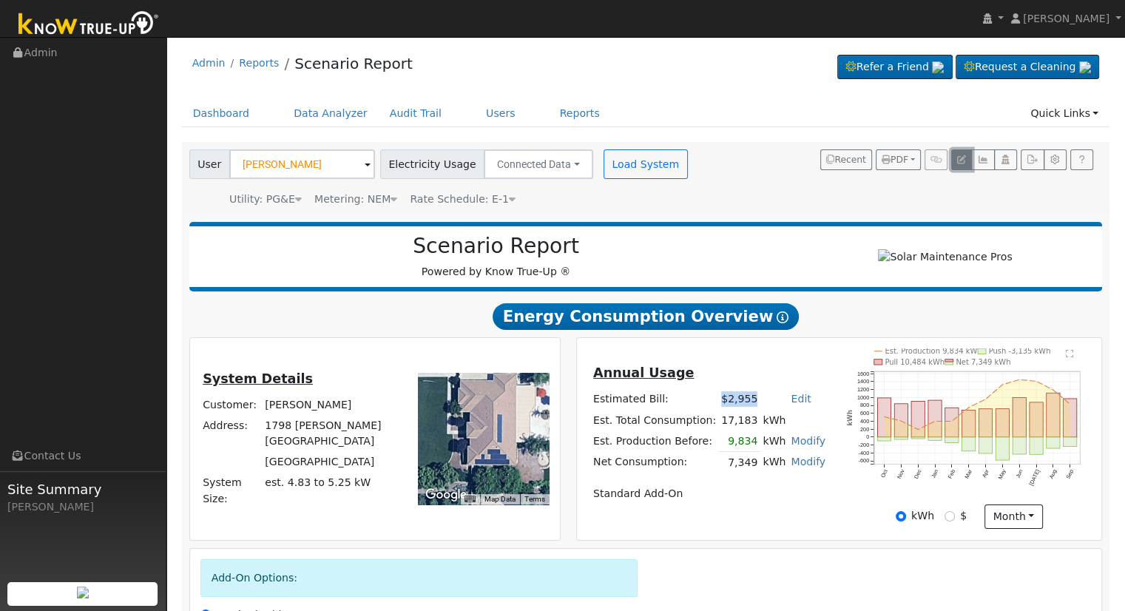
click at [963, 158] on icon "button" at bounding box center [961, 159] width 9 height 9
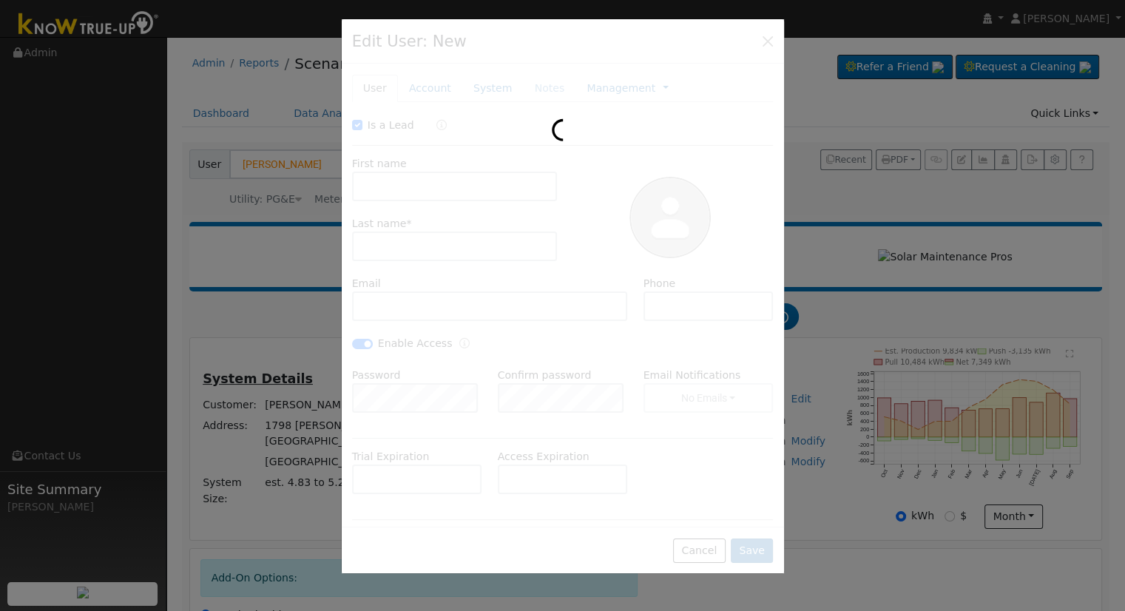
checkbox input "true"
type input "[PERSON_NAME]"
type input "[EMAIL_ADDRESS][DOMAIN_NAME]"
type input "[PHONE_NUMBER]"
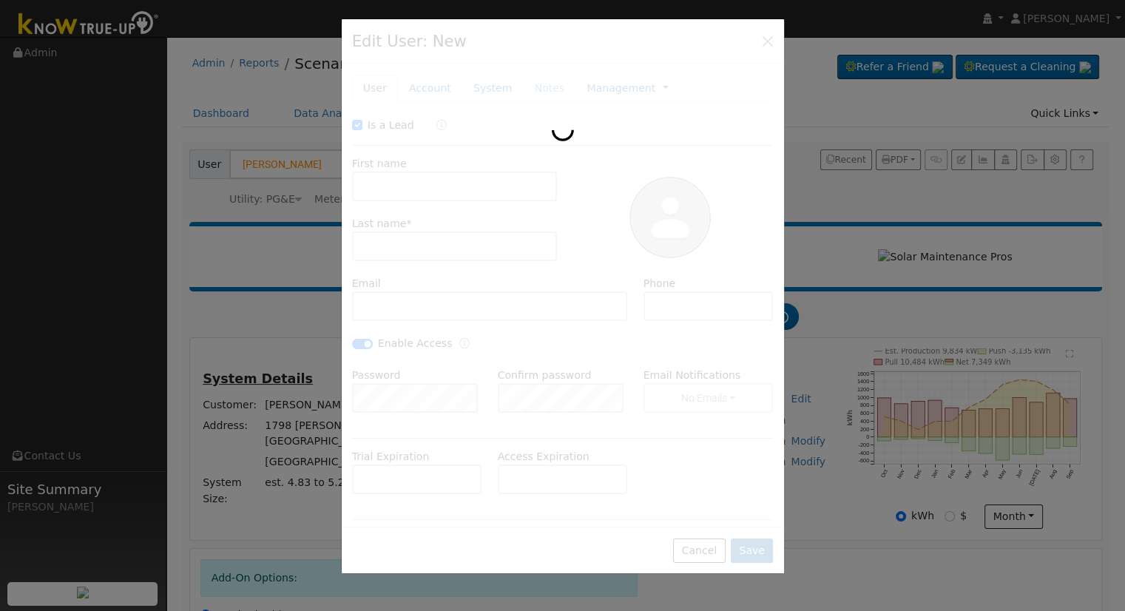
checkbox input "true"
type input "Default Account"
type input "1798 [PERSON_NAME][GEOGRAPHIC_DATA]"
type input "Atwater"
type input "CA"
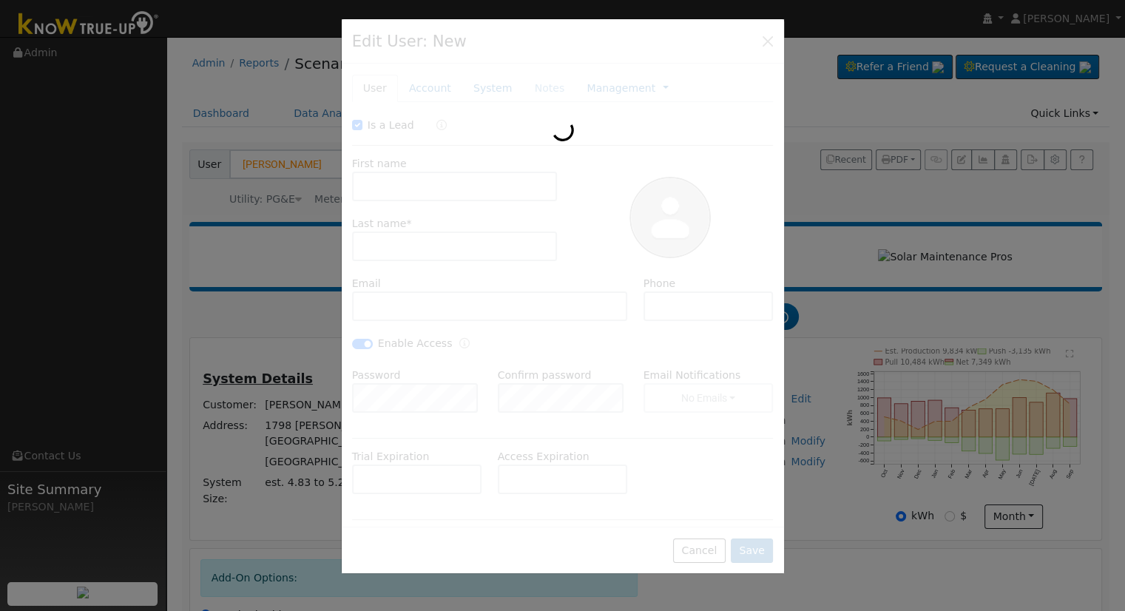
type input "95301"
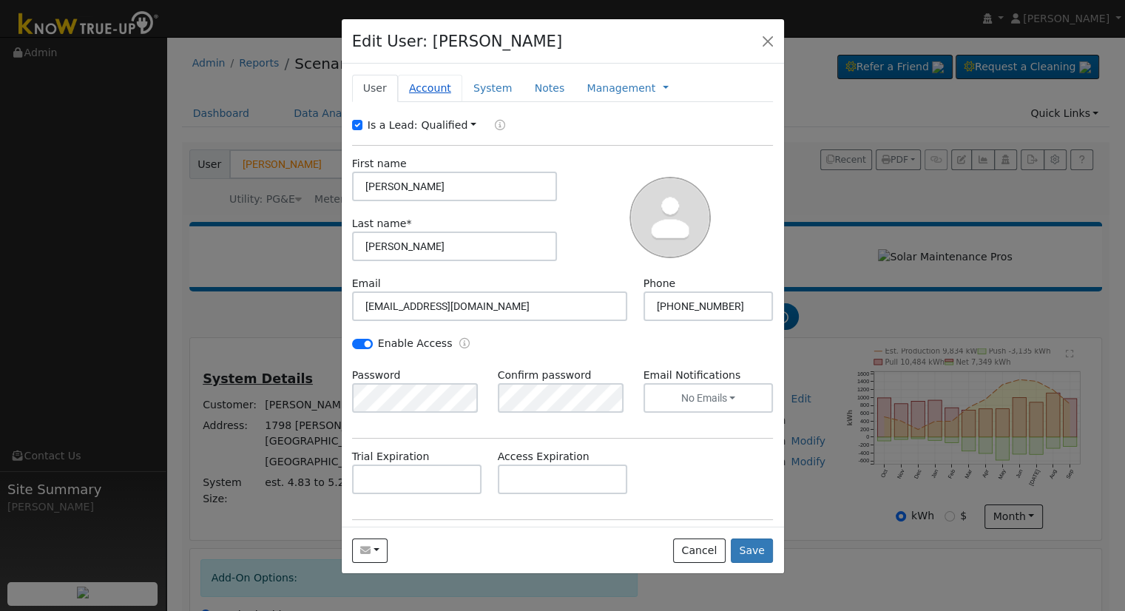
click at [429, 86] on link "Account" at bounding box center [430, 88] width 64 height 27
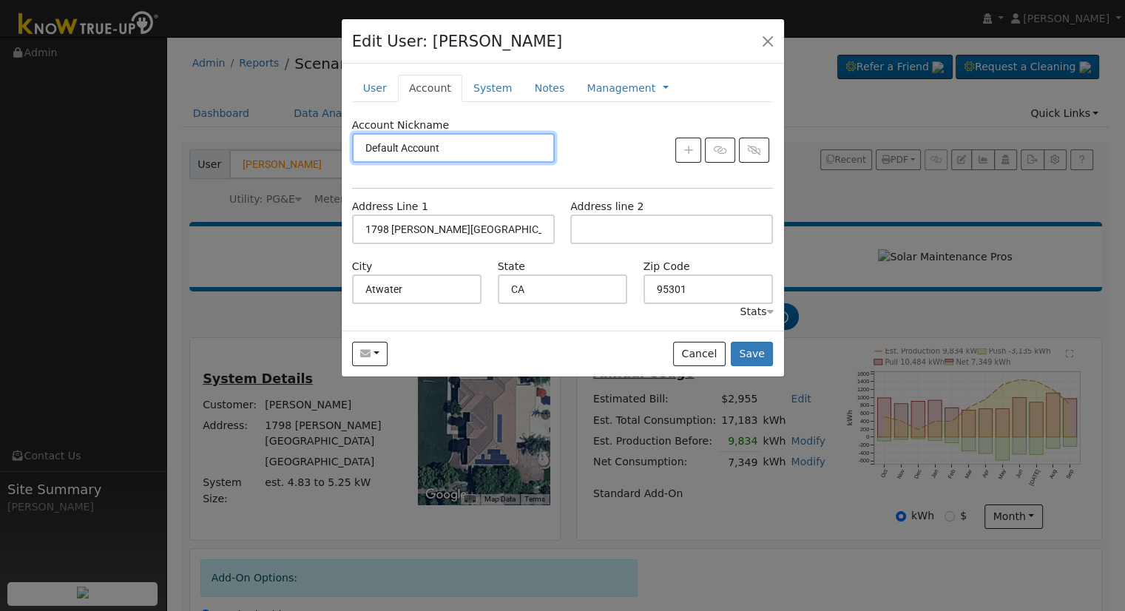
drag, startPoint x: 447, startPoint y: 144, endPoint x: 328, endPoint y: 143, distance: 119.1
click at [328, 142] on div "Edit User: [PERSON_NAME] Default Account Default Account [STREET_ADDRESS][PERSO…" at bounding box center [562, 305] width 1125 height 611
type input "Home (NEAO)"
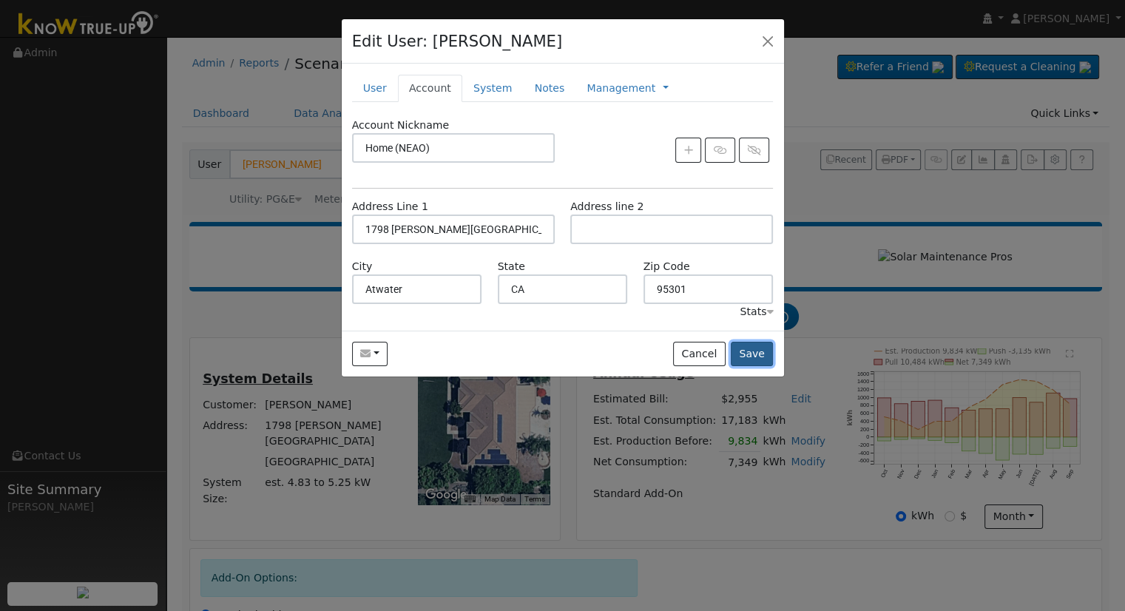
click at [753, 353] on button "Save" at bounding box center [752, 354] width 43 height 25
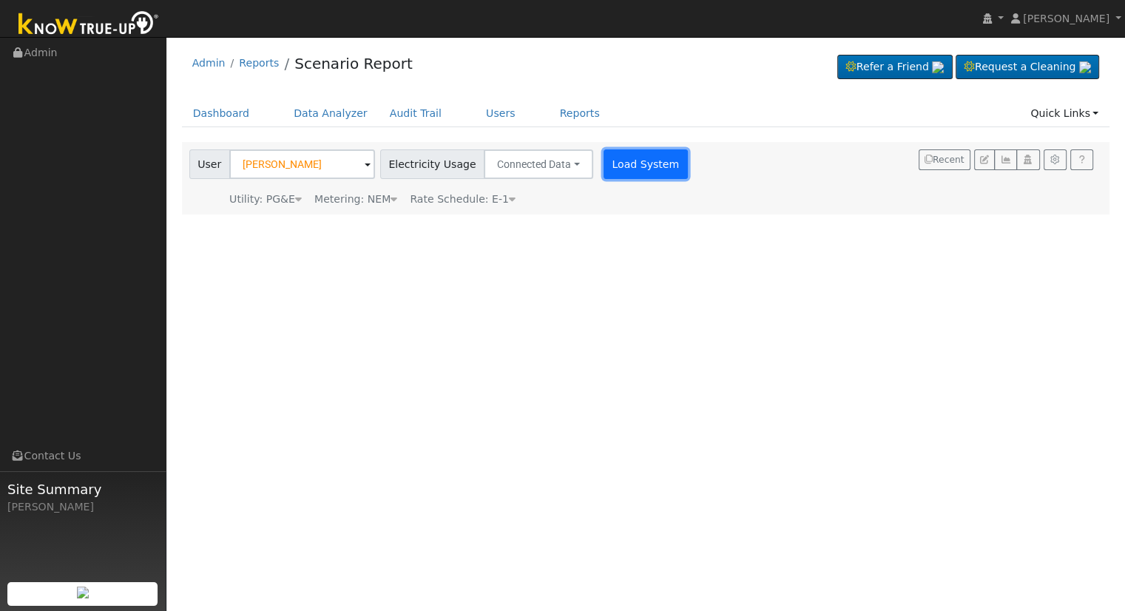
click at [626, 162] on button "Load System" at bounding box center [645, 164] width 84 height 30
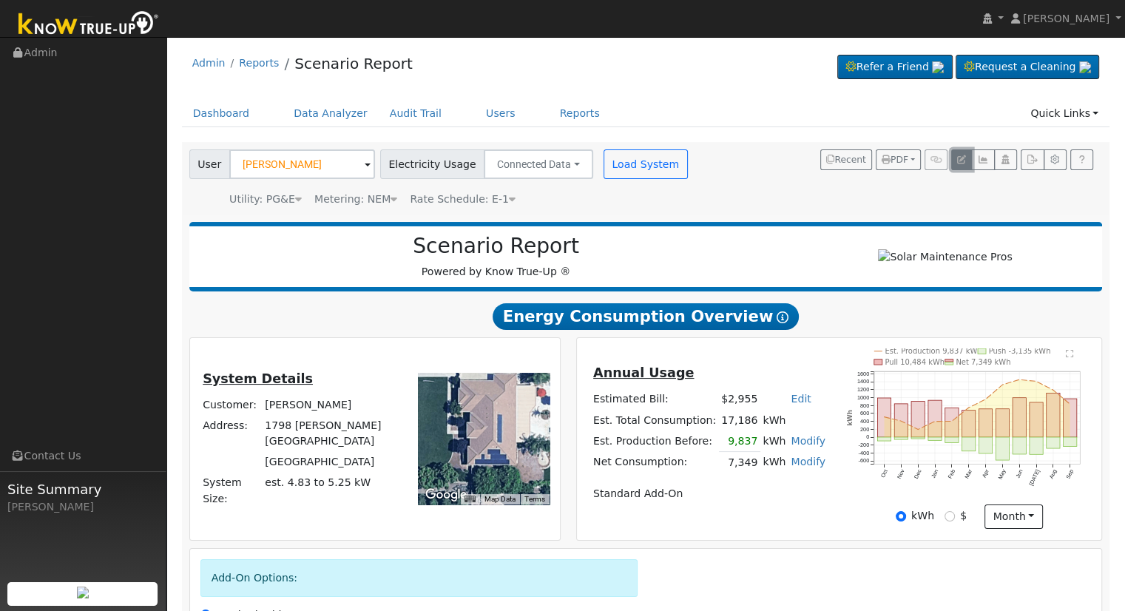
click at [964, 159] on icon "button" at bounding box center [961, 159] width 9 height 9
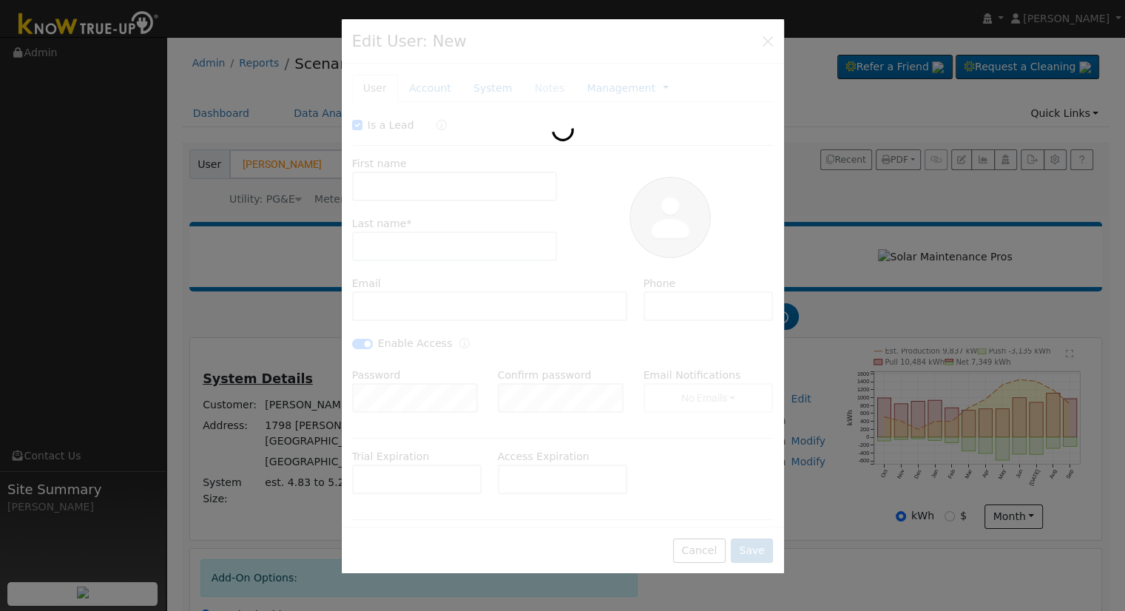
checkbox input "true"
type input "[PERSON_NAME]"
type input "[EMAIL_ADDRESS][DOMAIN_NAME]"
type input "[PHONE_NUMBER]"
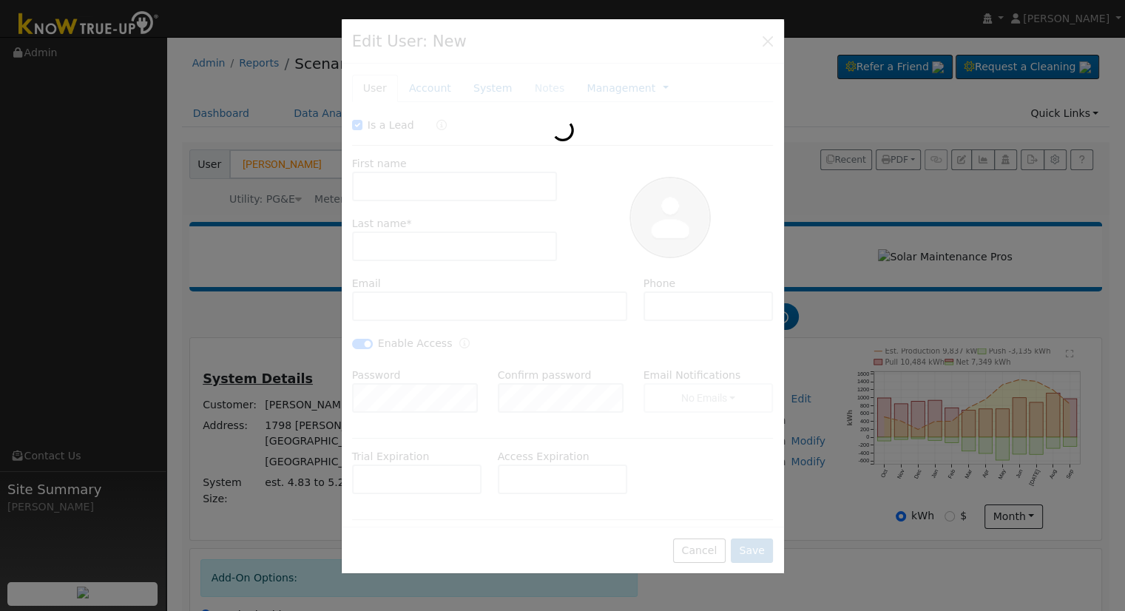
checkbox input "true"
type input "Home (NEAO)"
type input "1798 [PERSON_NAME][GEOGRAPHIC_DATA]"
type input "Atwater"
type input "CA"
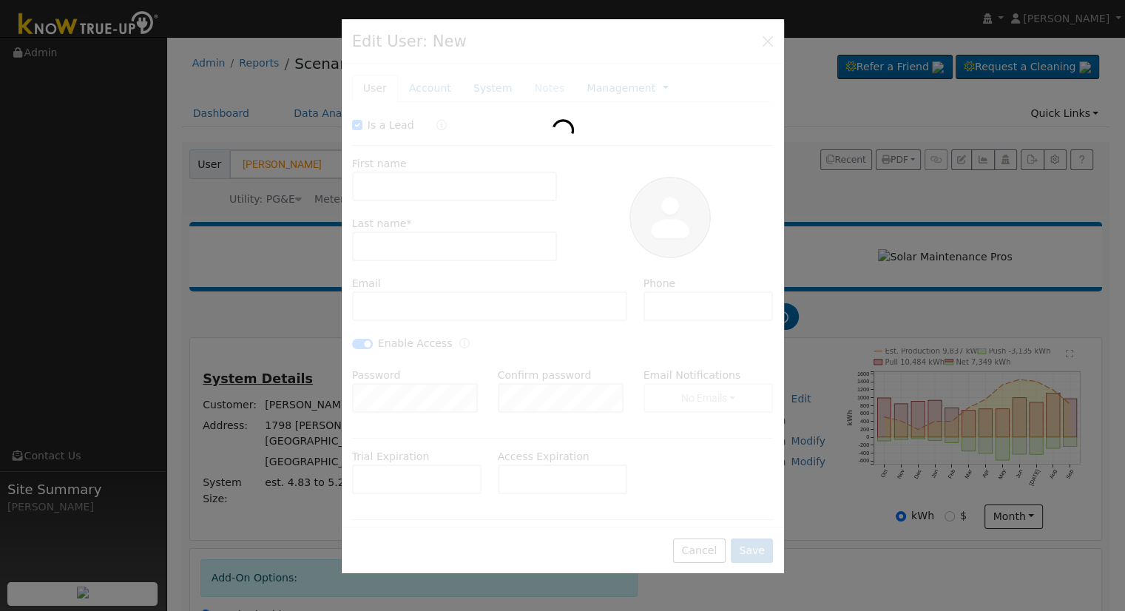
type input "95301"
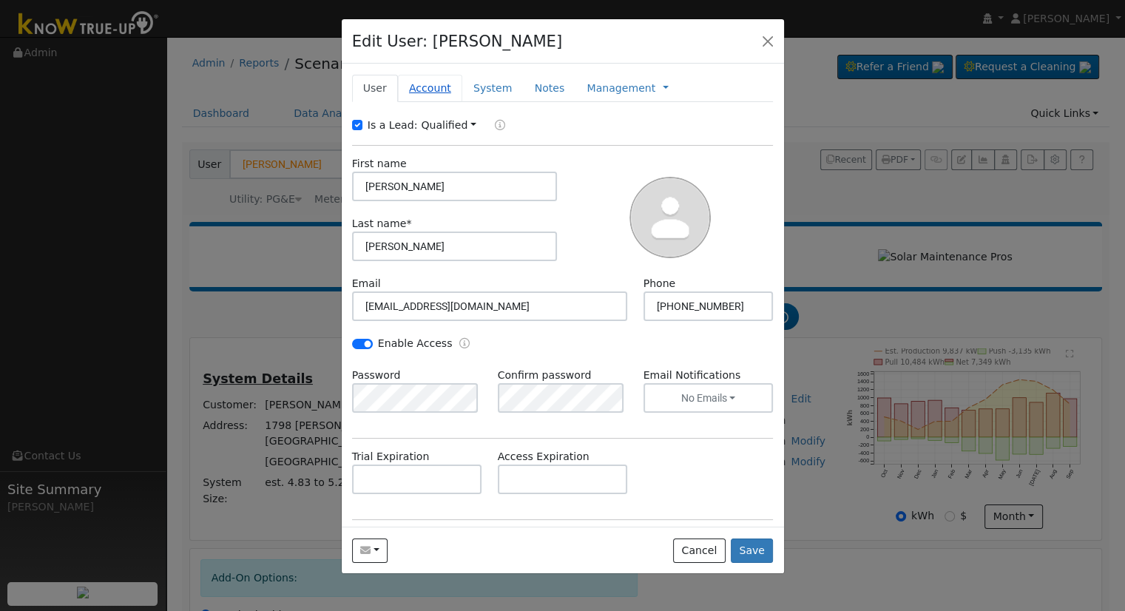
click at [422, 81] on link "Account" at bounding box center [430, 88] width 64 height 27
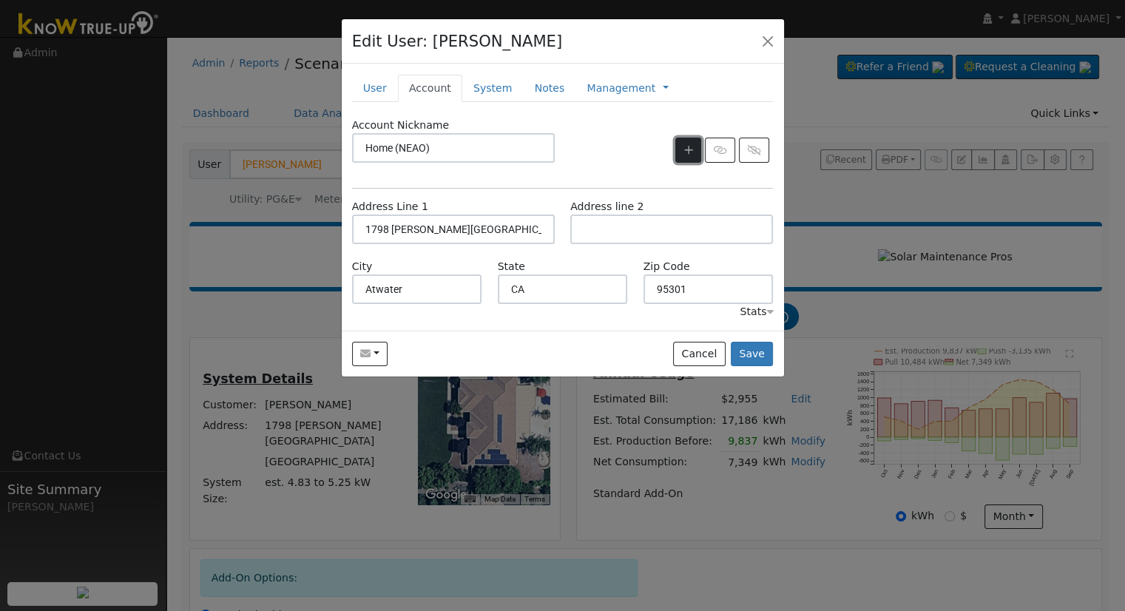
click at [688, 147] on icon "button" at bounding box center [688, 150] width 9 height 10
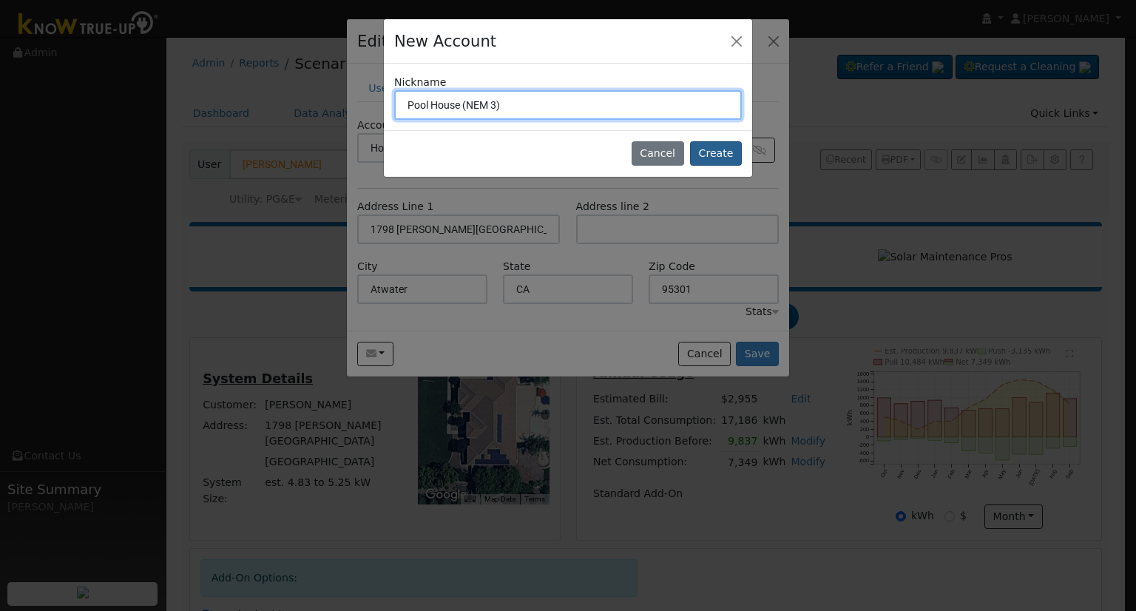
type input "Pool House (NEM 3)"
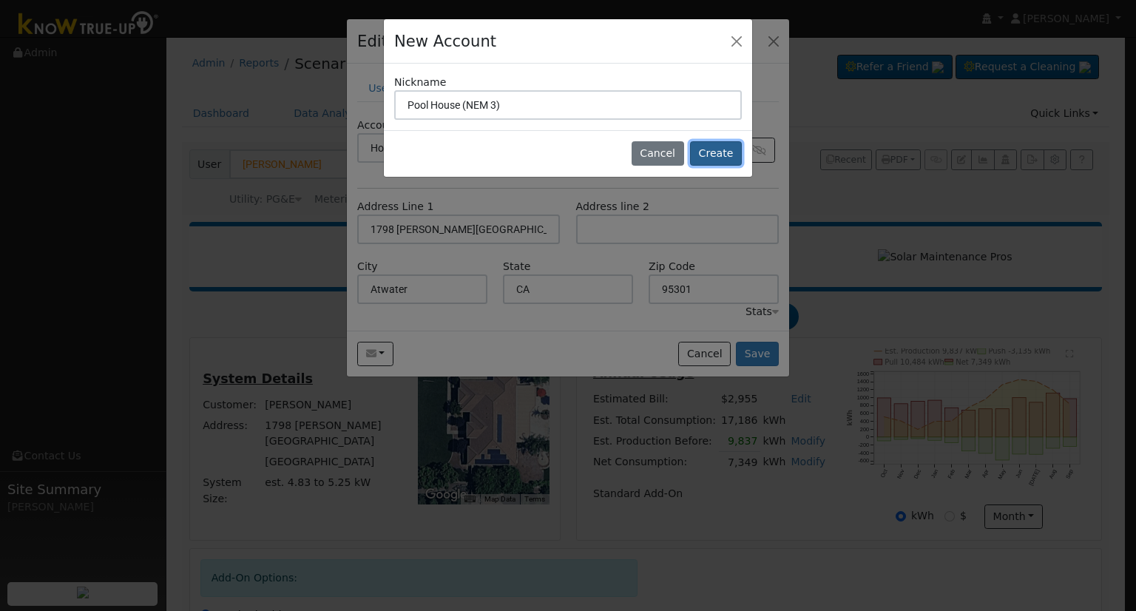
click at [716, 154] on button "Create" at bounding box center [716, 153] width 52 height 25
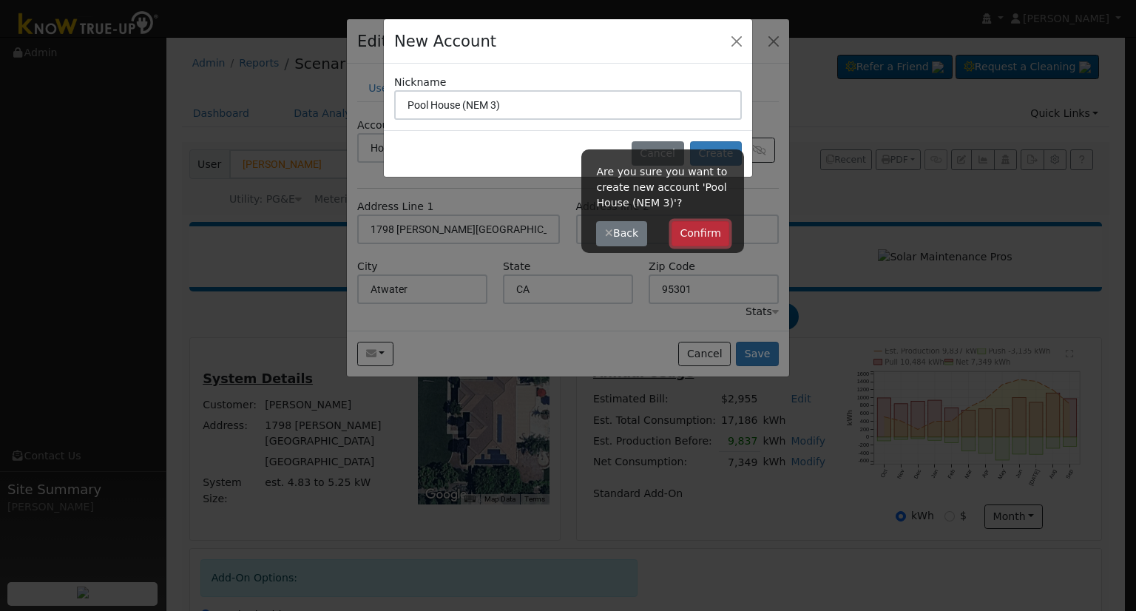
click at [717, 232] on button "Confirm" at bounding box center [700, 233] width 58 height 25
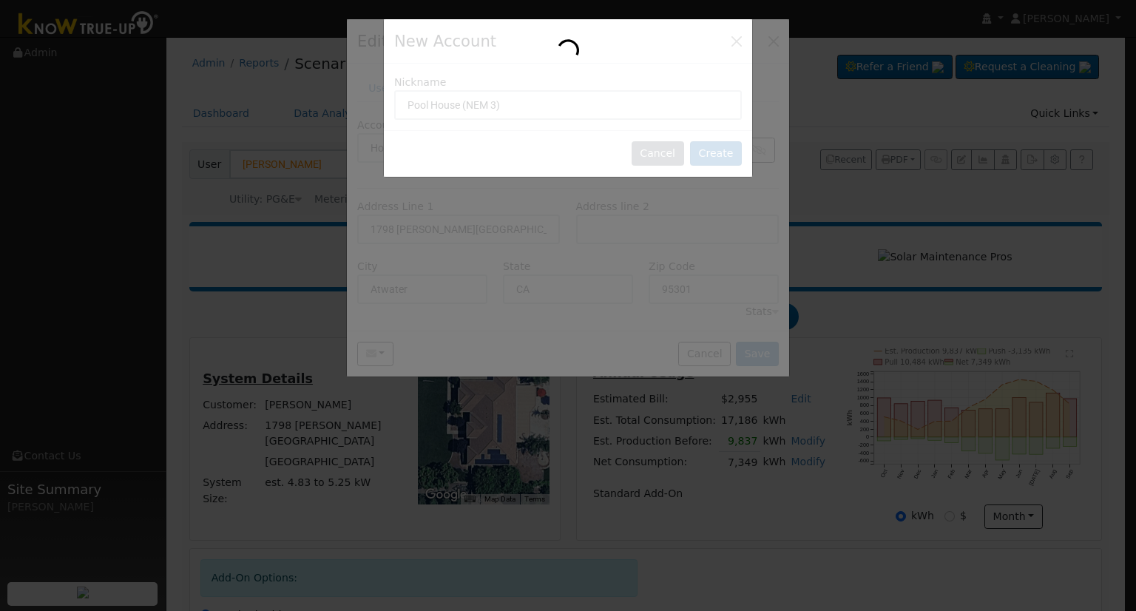
type input "Pool House (NEM 3)"
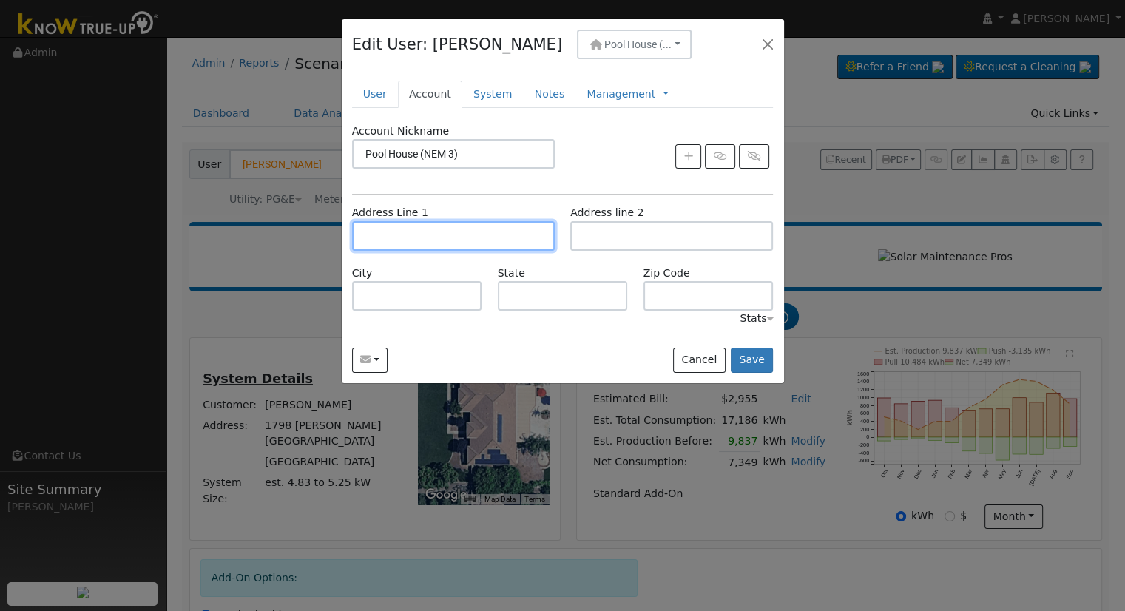
click at [450, 234] on input "text" at bounding box center [453, 236] width 203 height 30
type input "1798 [PERSON_NAME][GEOGRAPHIC_DATA]"
type input "Atwater"
type input "CA"
type input "95301"
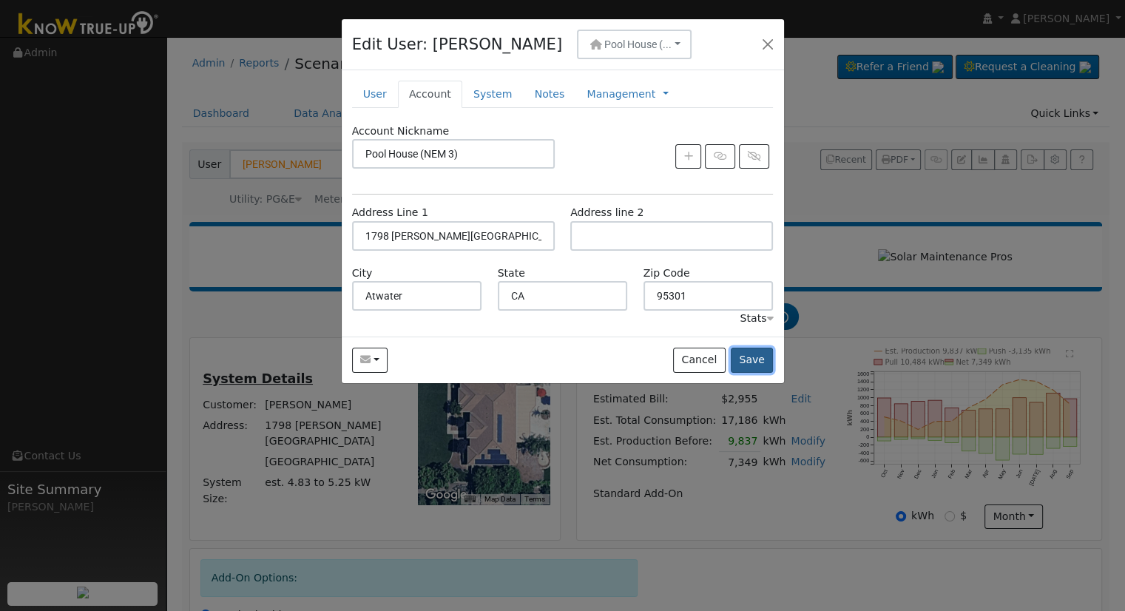
click at [760, 359] on button "Save" at bounding box center [752, 360] width 43 height 25
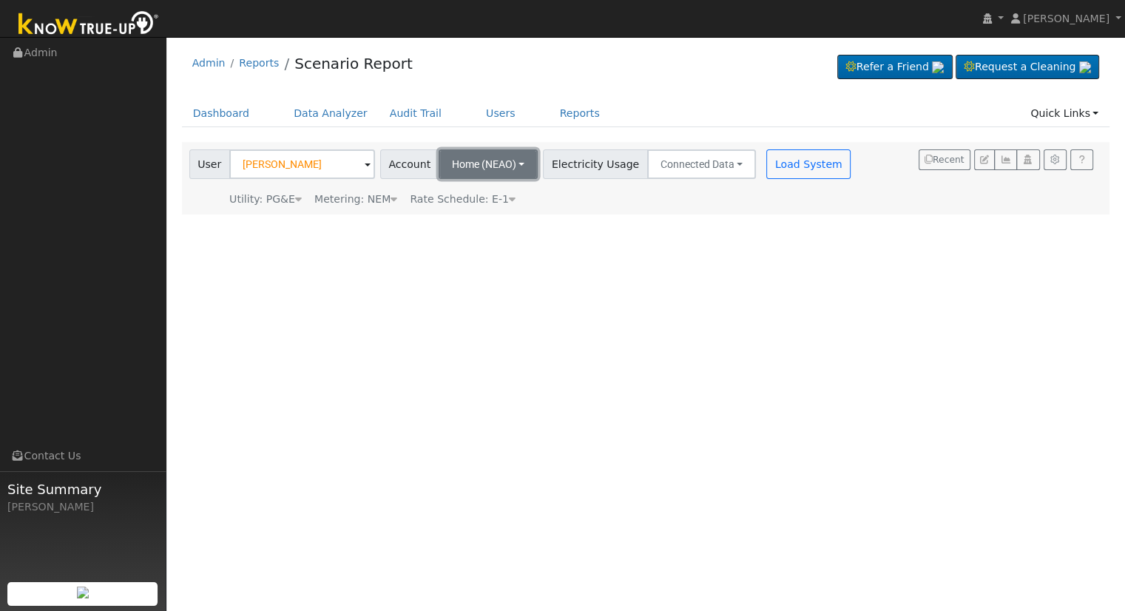
click at [508, 162] on button "Home (NEAO)" at bounding box center [489, 164] width 100 height 30
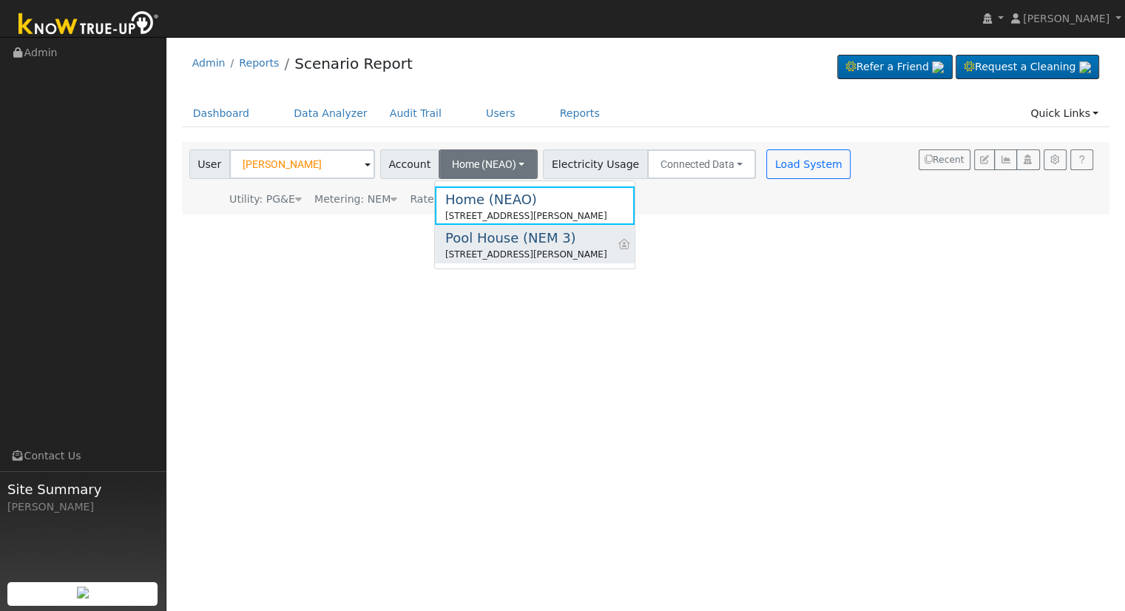
click at [506, 246] on div "Pool House (NEM 3)" at bounding box center [526, 238] width 162 height 20
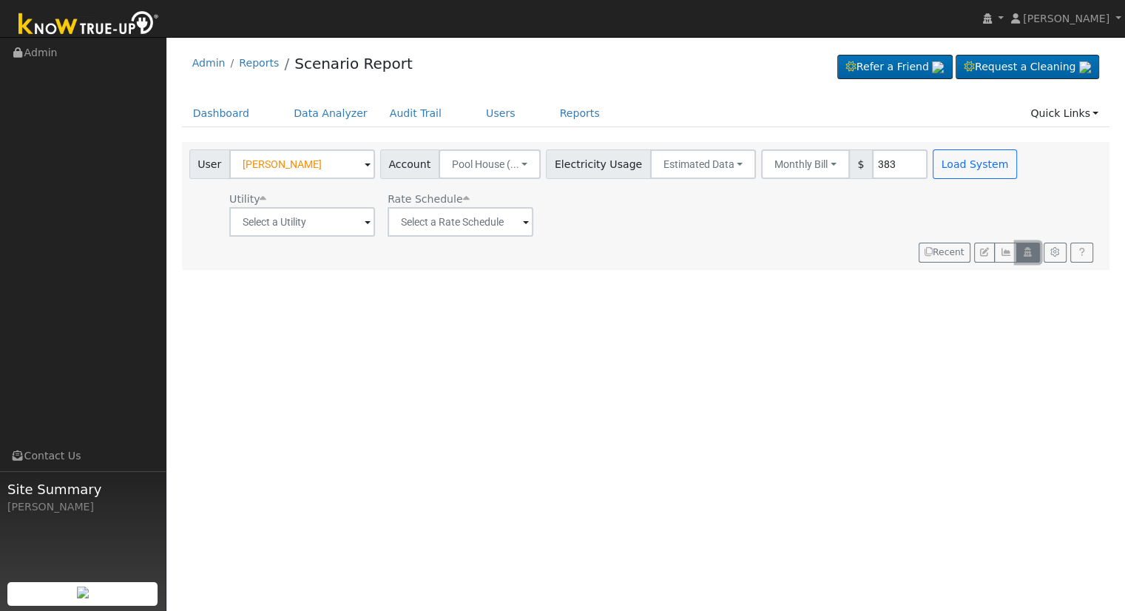
click at [1024, 251] on icon "button" at bounding box center [1027, 252] width 11 height 9
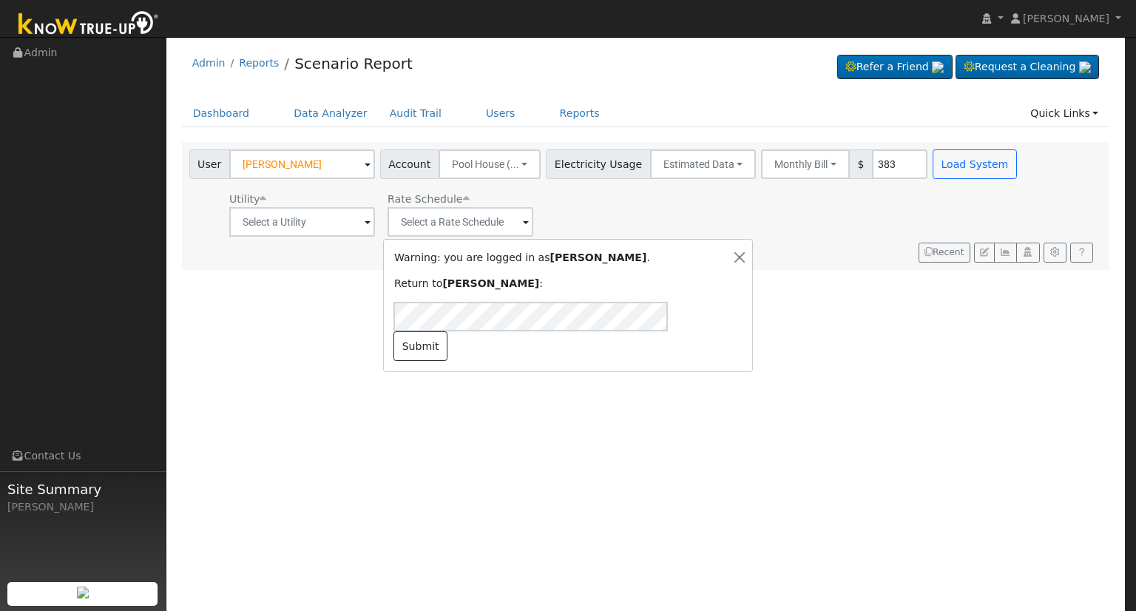
click at [709, 166] on div "Warning: you are logged in as [PERSON_NAME] . Return to [PERSON_NAME] : Submit" at bounding box center [568, 305] width 1136 height 611
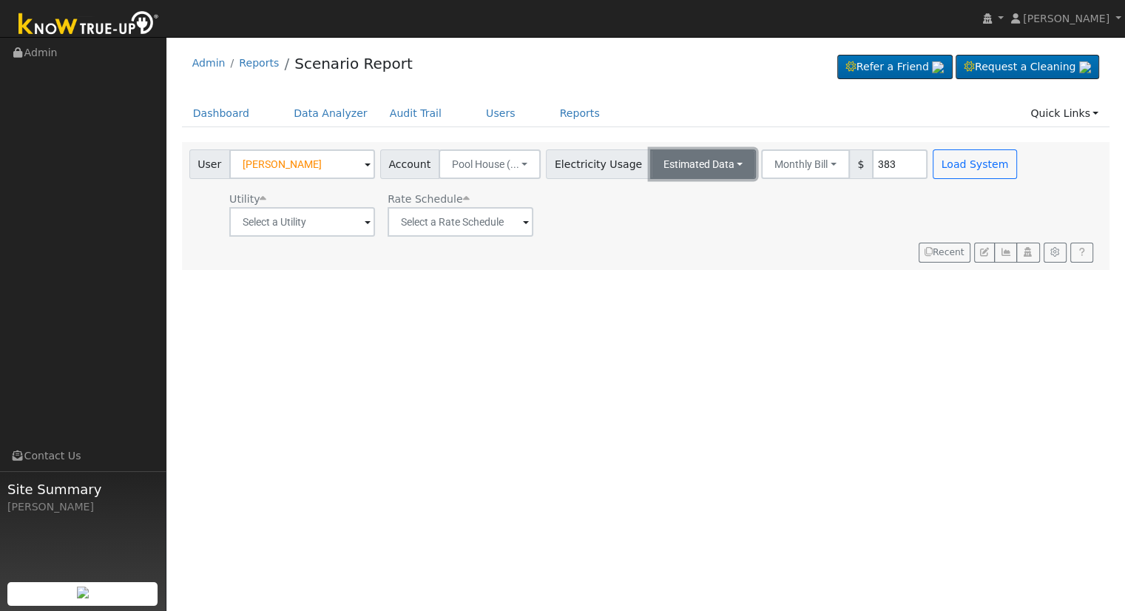
click at [710, 164] on button "Estimated Data" at bounding box center [703, 164] width 106 height 30
click at [713, 194] on link "Connected Data" at bounding box center [702, 196] width 105 height 21
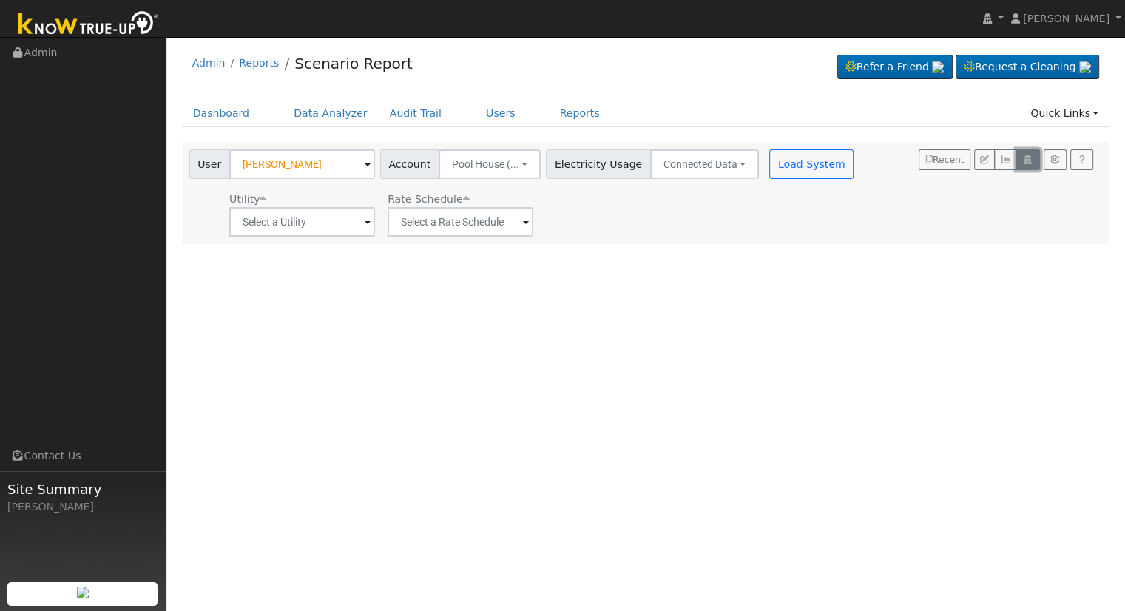
click at [1024, 158] on icon "button" at bounding box center [1027, 159] width 11 height 9
click at [932, 231] on div "User [PERSON_NAME] Account Pool House (... Home (NEAO) [STREET_ADDRESS][PERSON_…" at bounding box center [642, 190] width 913 height 92
click at [476, 116] on link "Users" at bounding box center [501, 113] width 52 height 27
